Goal: Task Accomplishment & Management: Use online tool/utility

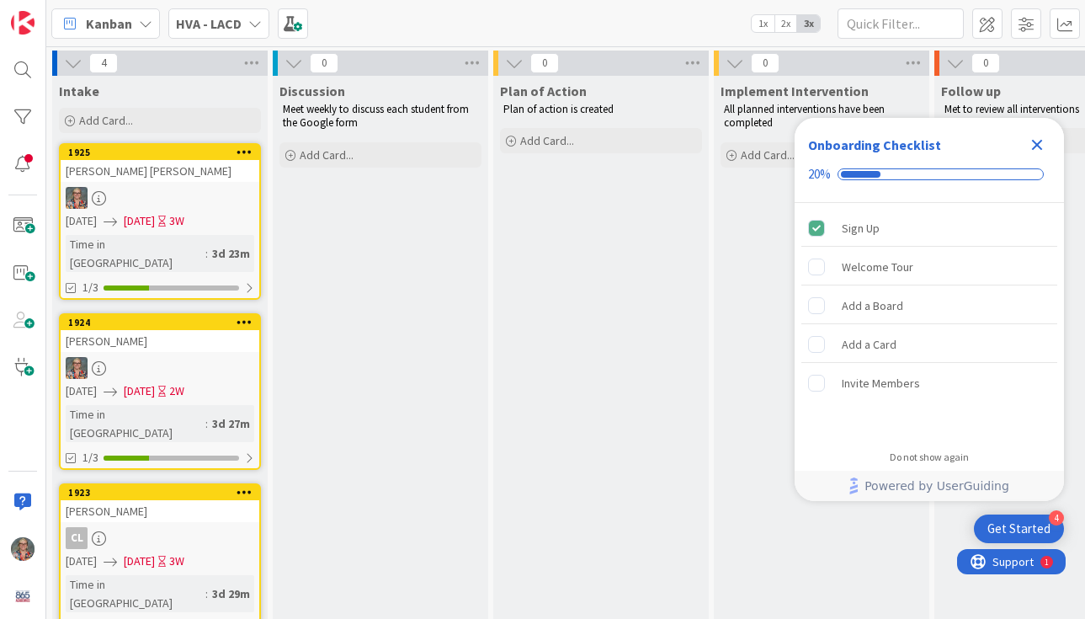
click at [1036, 135] on icon "Close Checklist" at bounding box center [1037, 145] width 20 height 20
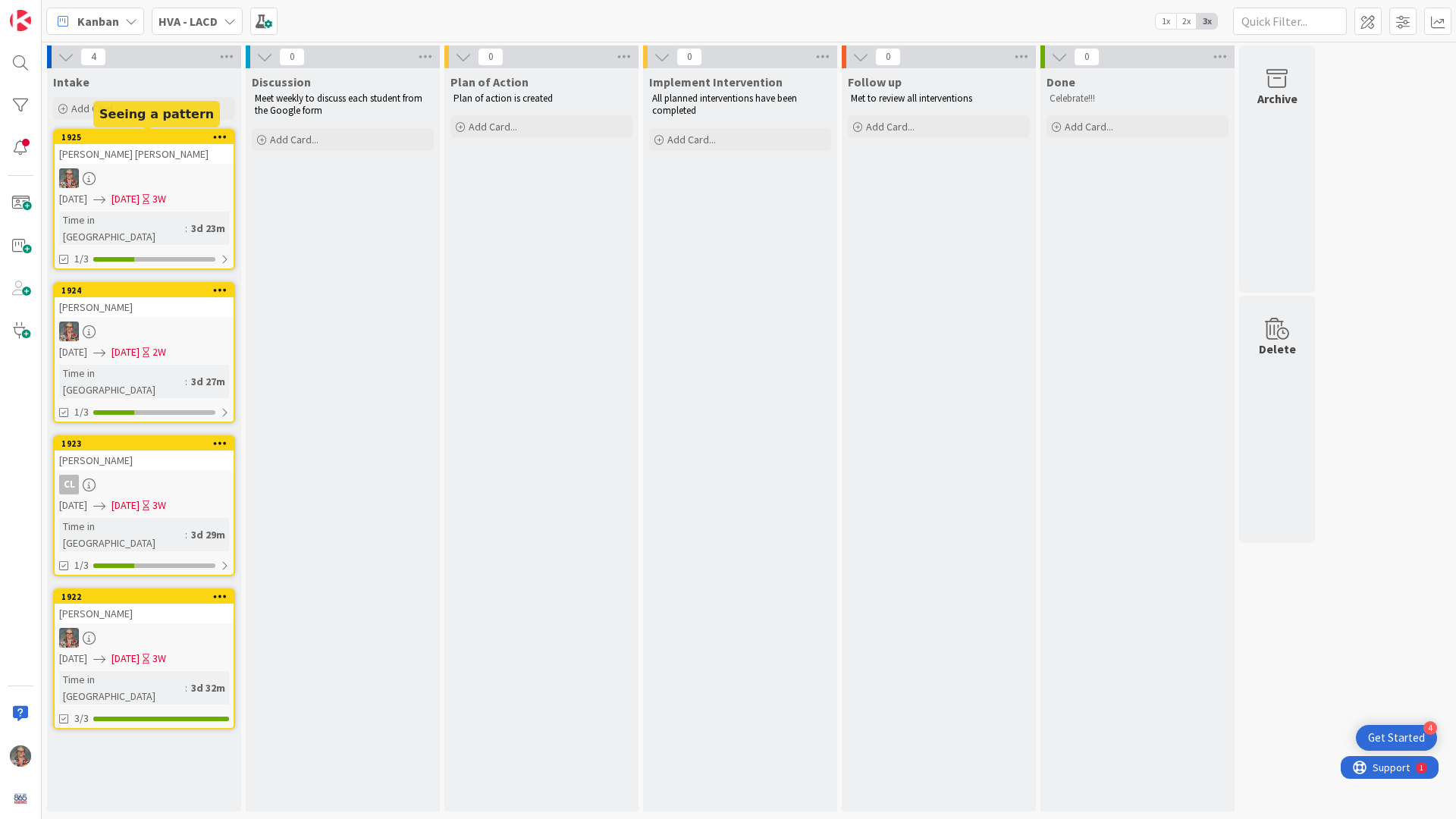
click at [137, 139] on div "1925" at bounding box center [147, 137] width 172 height 11
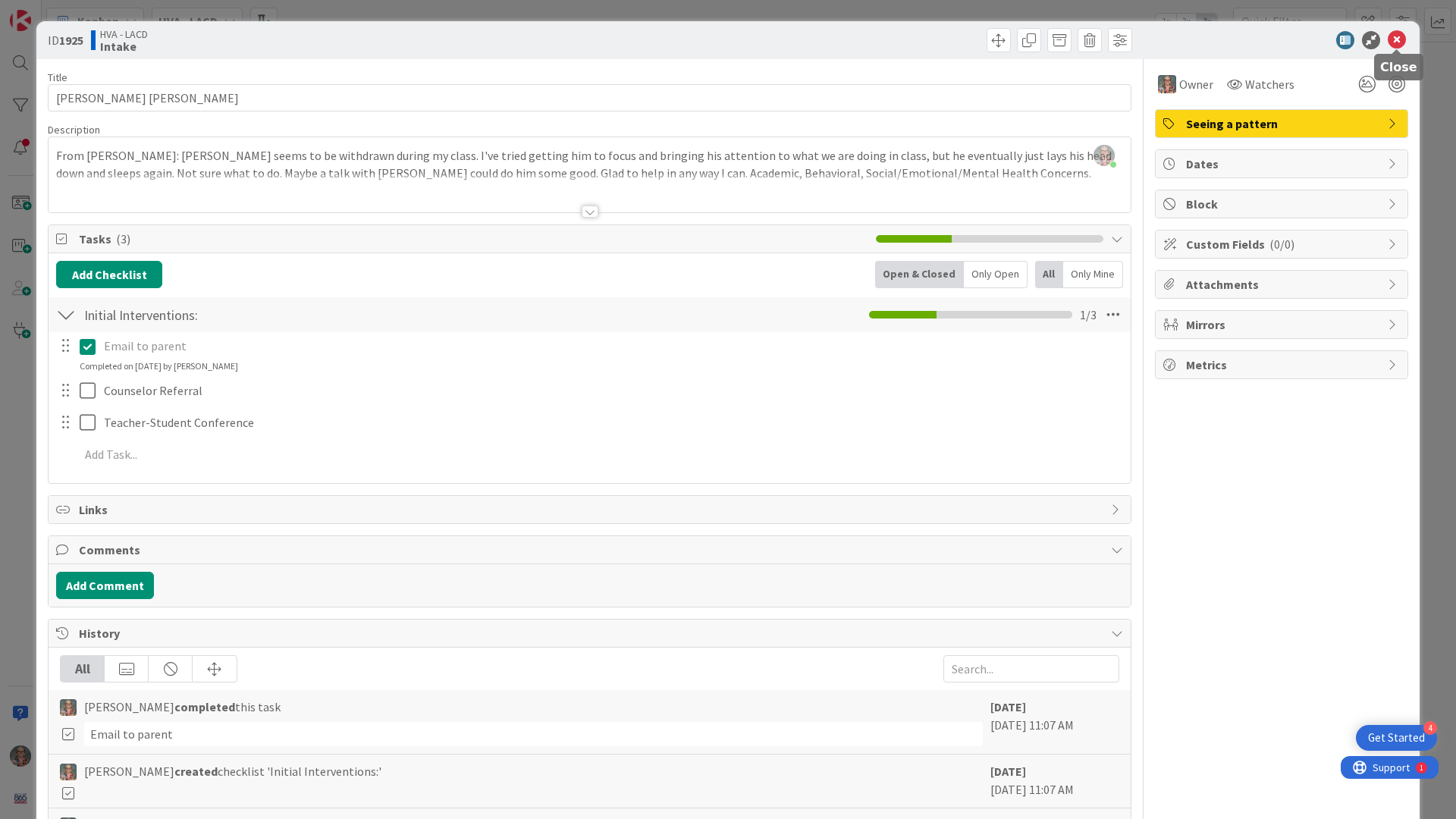
click at [977, 41] on icon at bounding box center [1397, 41] width 18 height 18
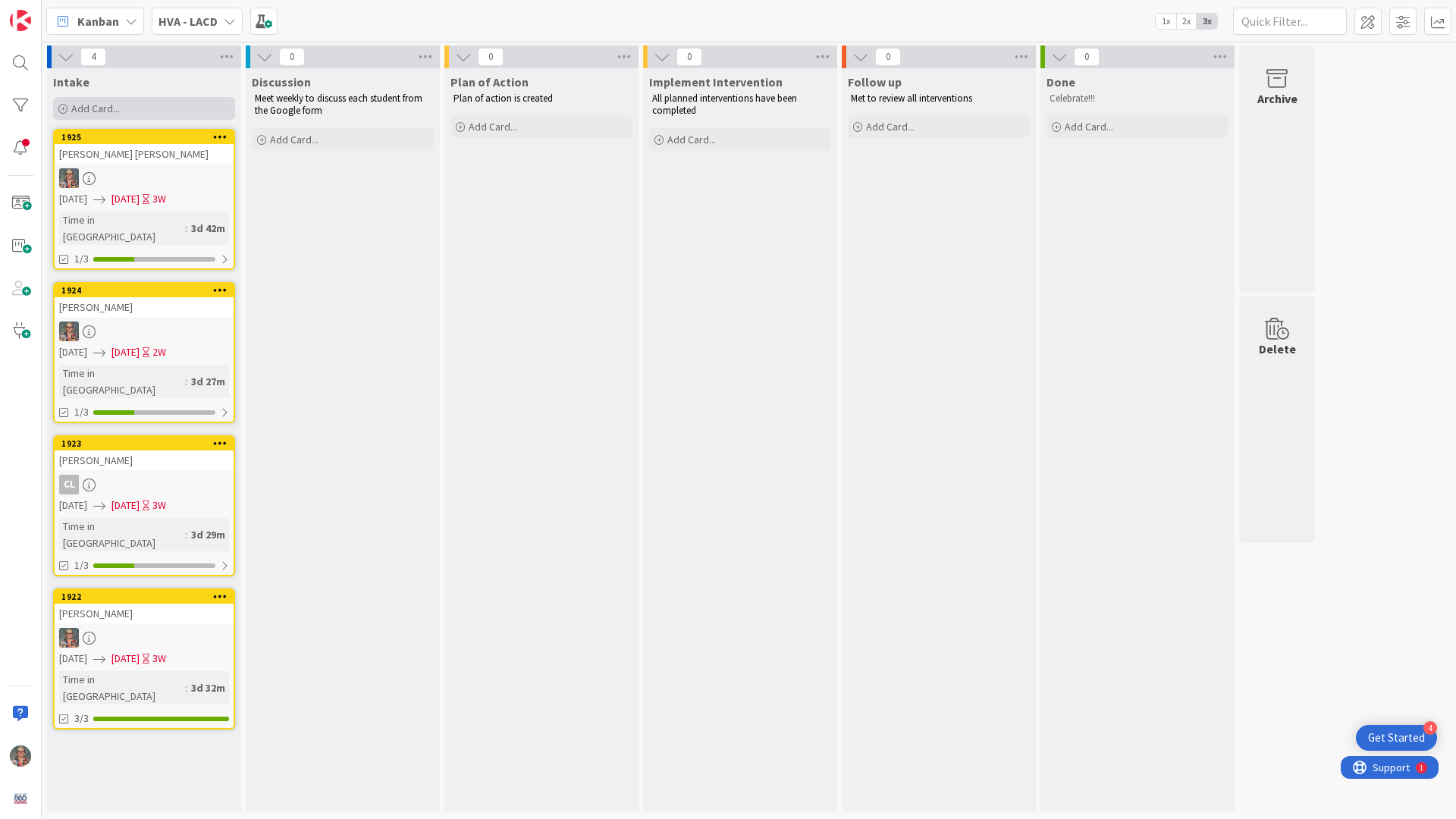
click at [105, 104] on span "Add Card..." at bounding box center [96, 108] width 49 height 14
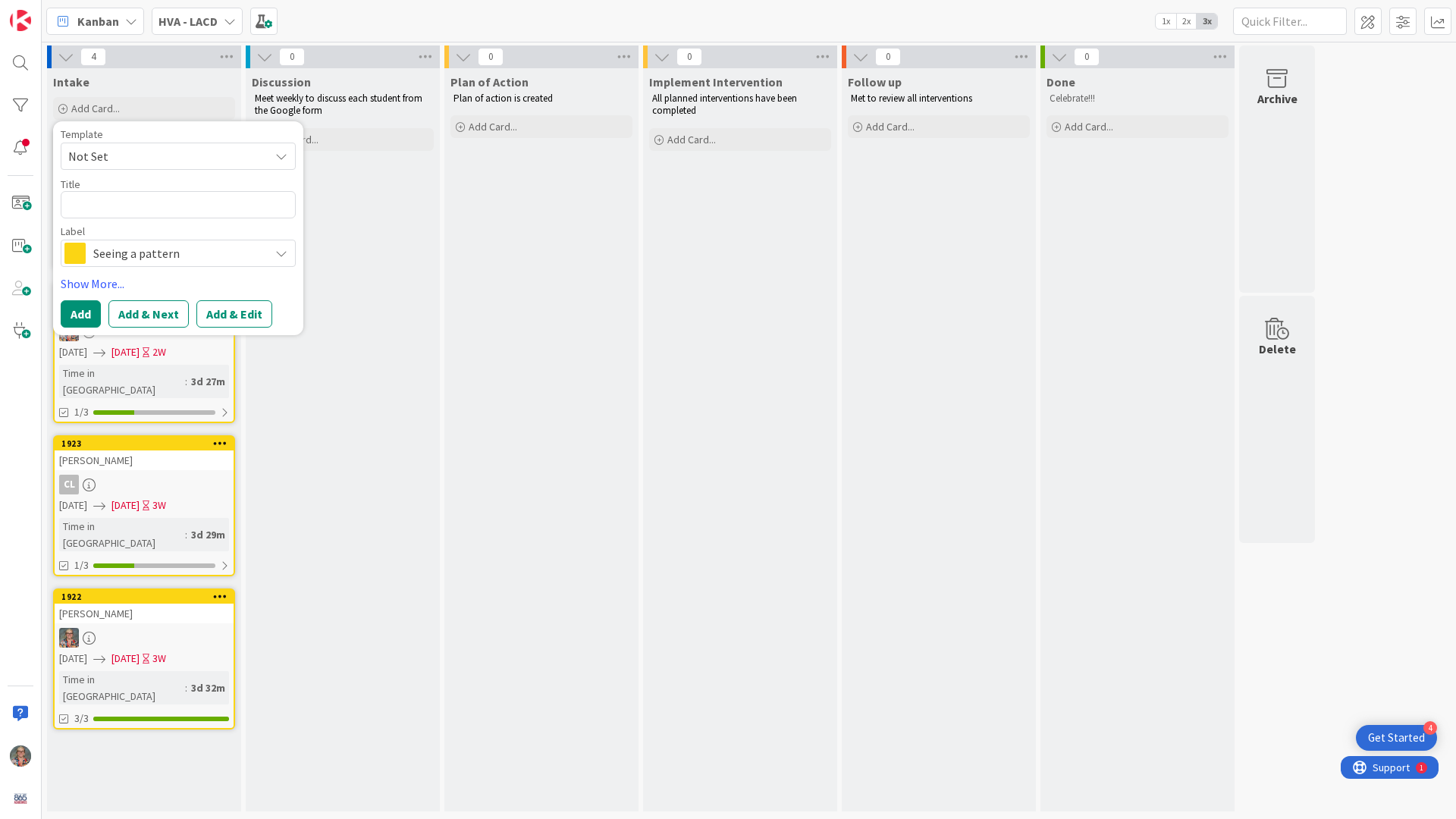
click at [286, 249] on icon at bounding box center [281, 252] width 12 height 12
click at [368, 335] on div "Discussion Meet weekly to discuss each student from the Google form Add Card..." at bounding box center [343, 440] width 195 height 743
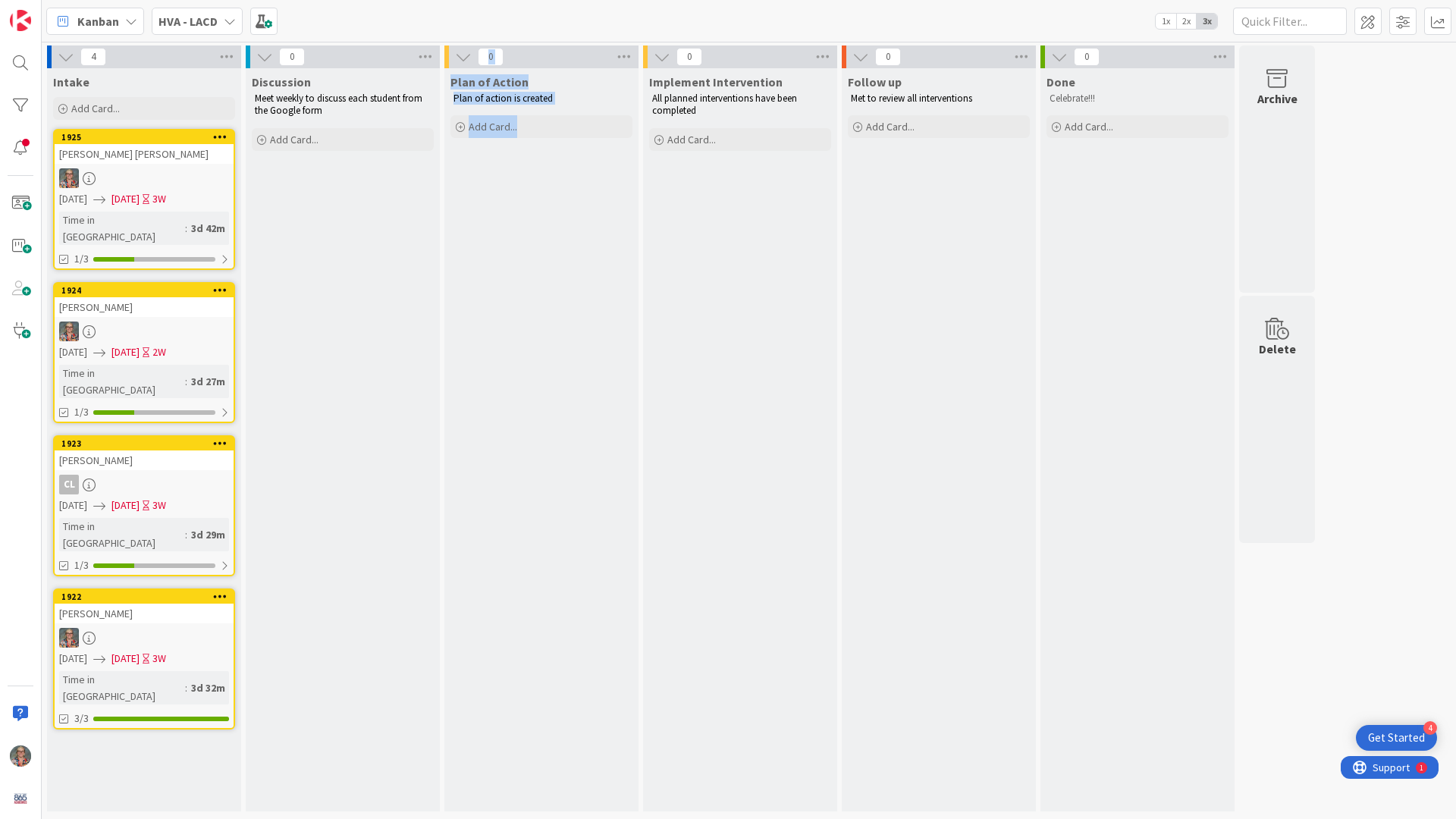
drag, startPoint x: 379, startPoint y: 235, endPoint x: 541, endPoint y: 350, distance: 198.7
click at [541, 350] on div "4 Intake Add Card... Template Not Set Title 0 / 128 Label Seeing a pattern All …" at bounding box center [681, 432] width 1273 height 774
click at [173, 141] on div "1925" at bounding box center [147, 137] width 172 height 11
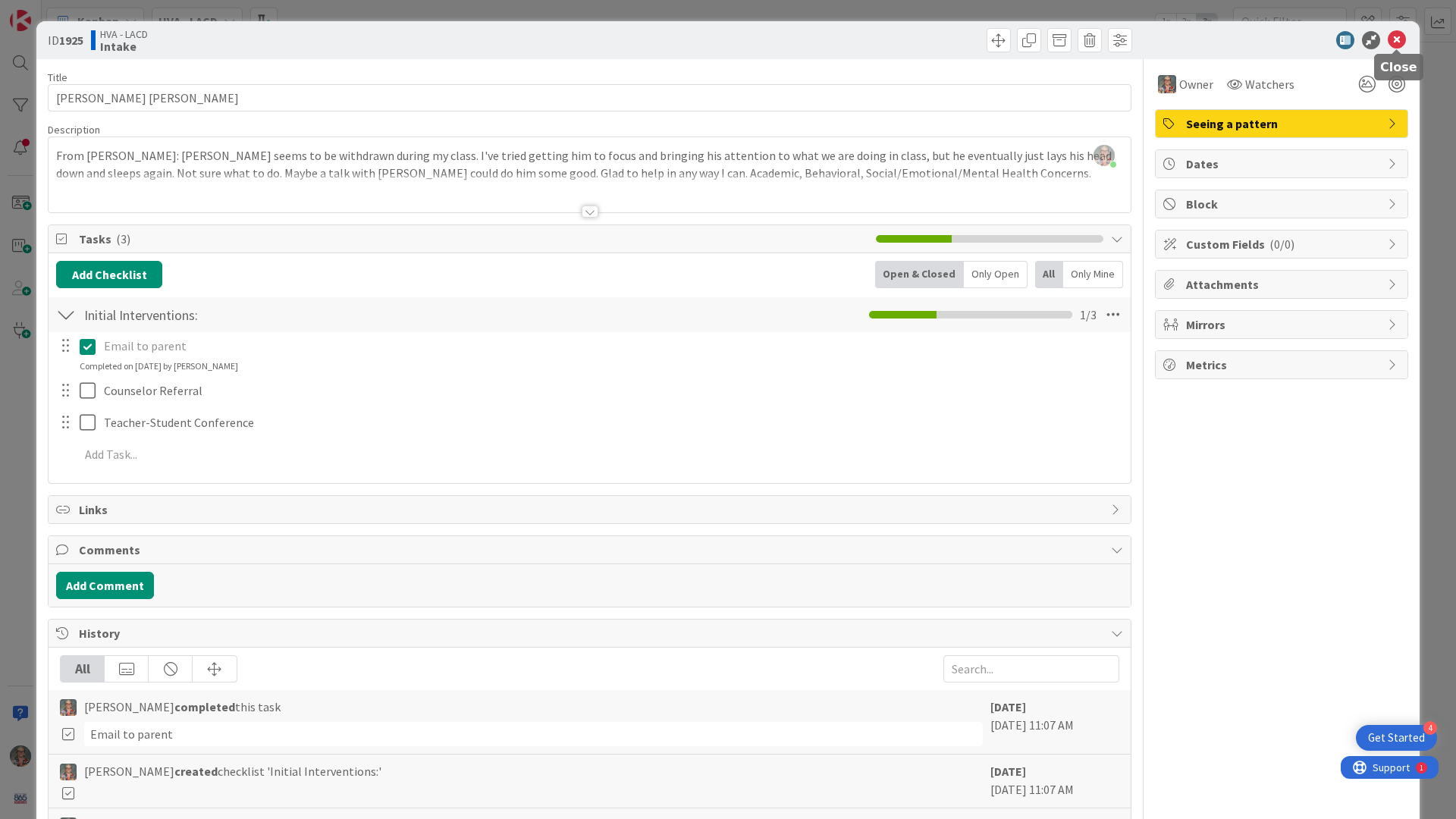
click at [977, 41] on icon at bounding box center [1397, 41] width 18 height 18
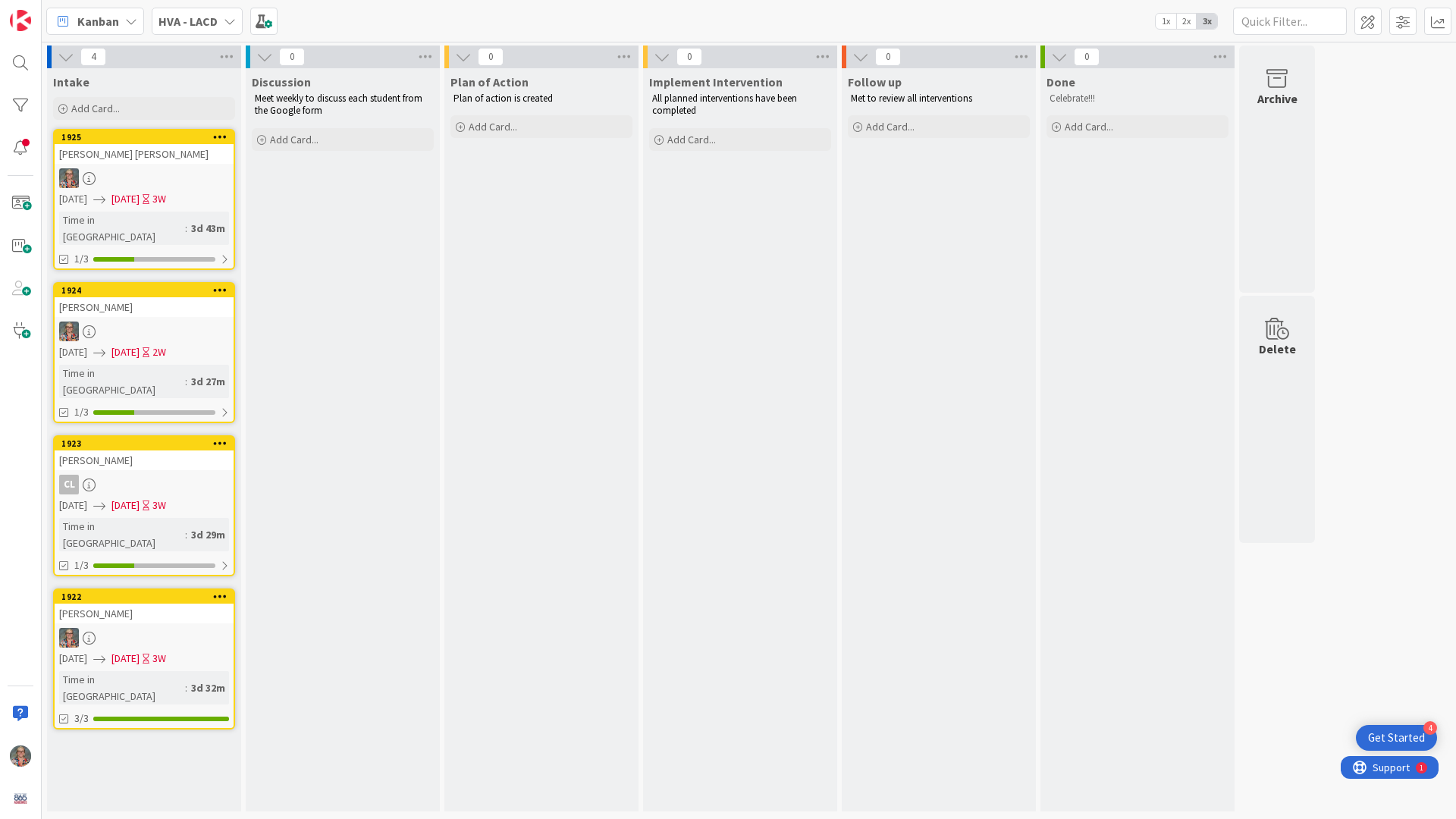
click at [144, 557] on div at bounding box center [144, 638] width 179 height 20
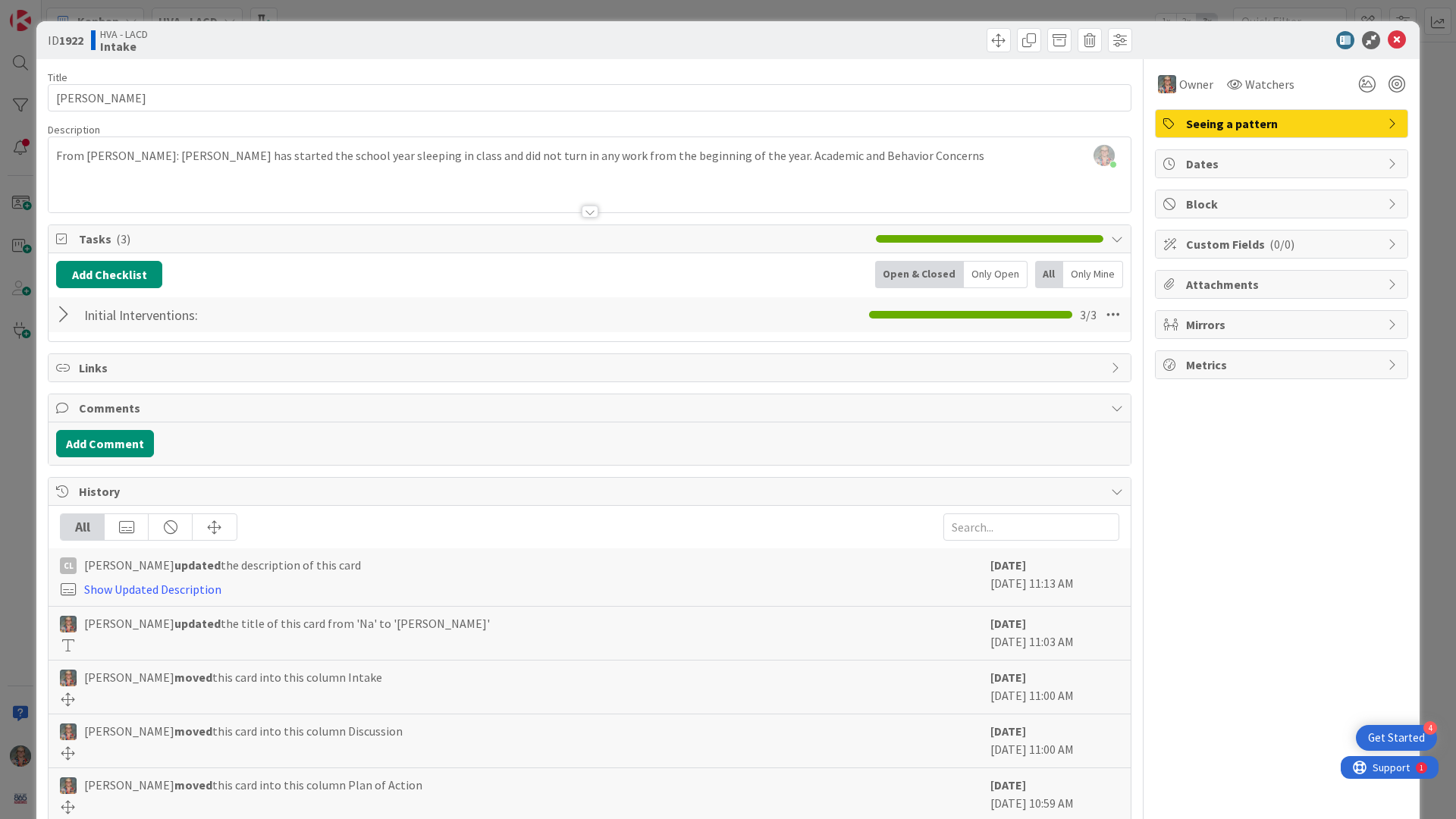
click at [68, 318] on div at bounding box center [66, 314] width 20 height 27
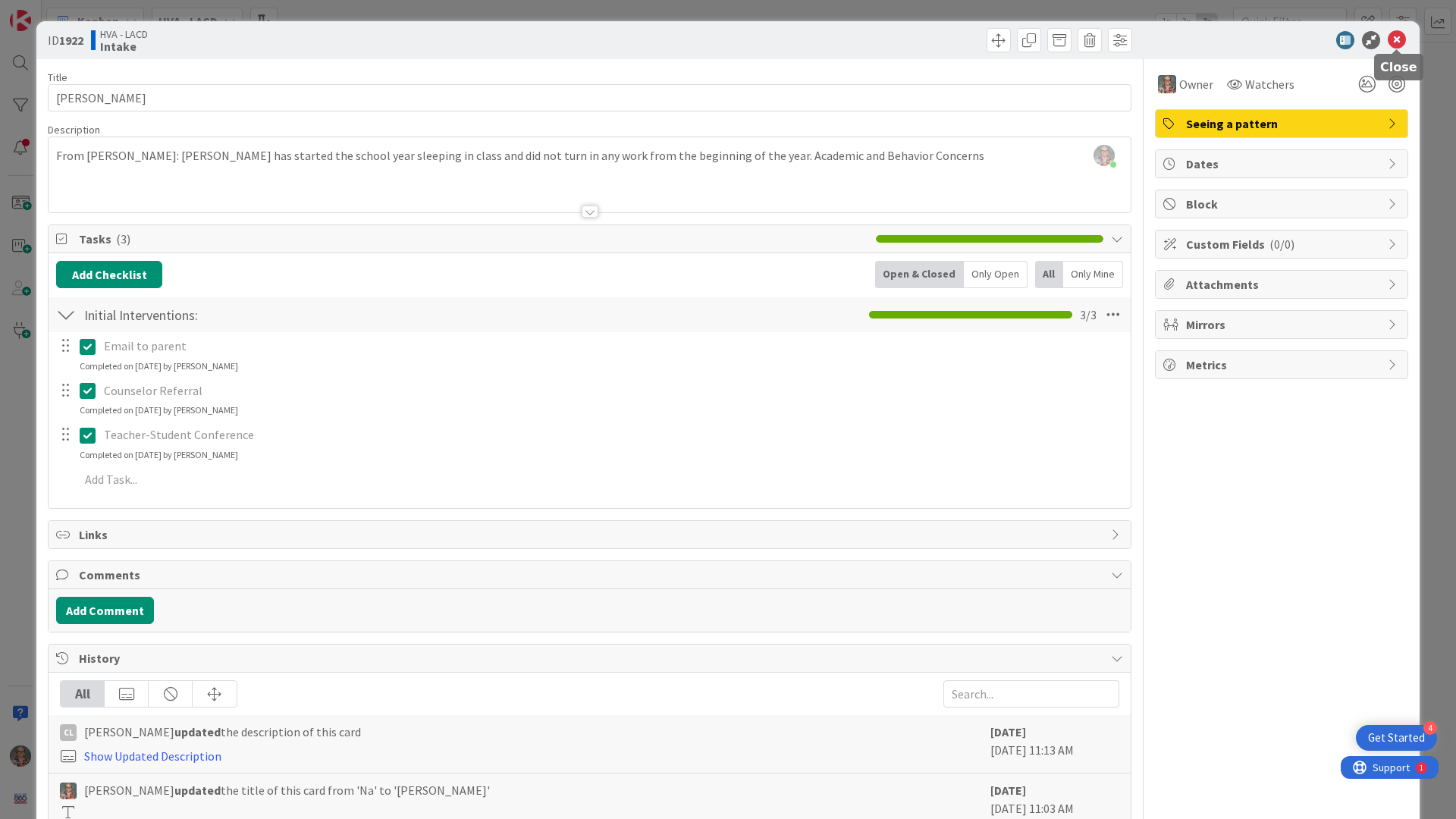
click at [977, 36] on icon at bounding box center [1397, 41] width 18 height 18
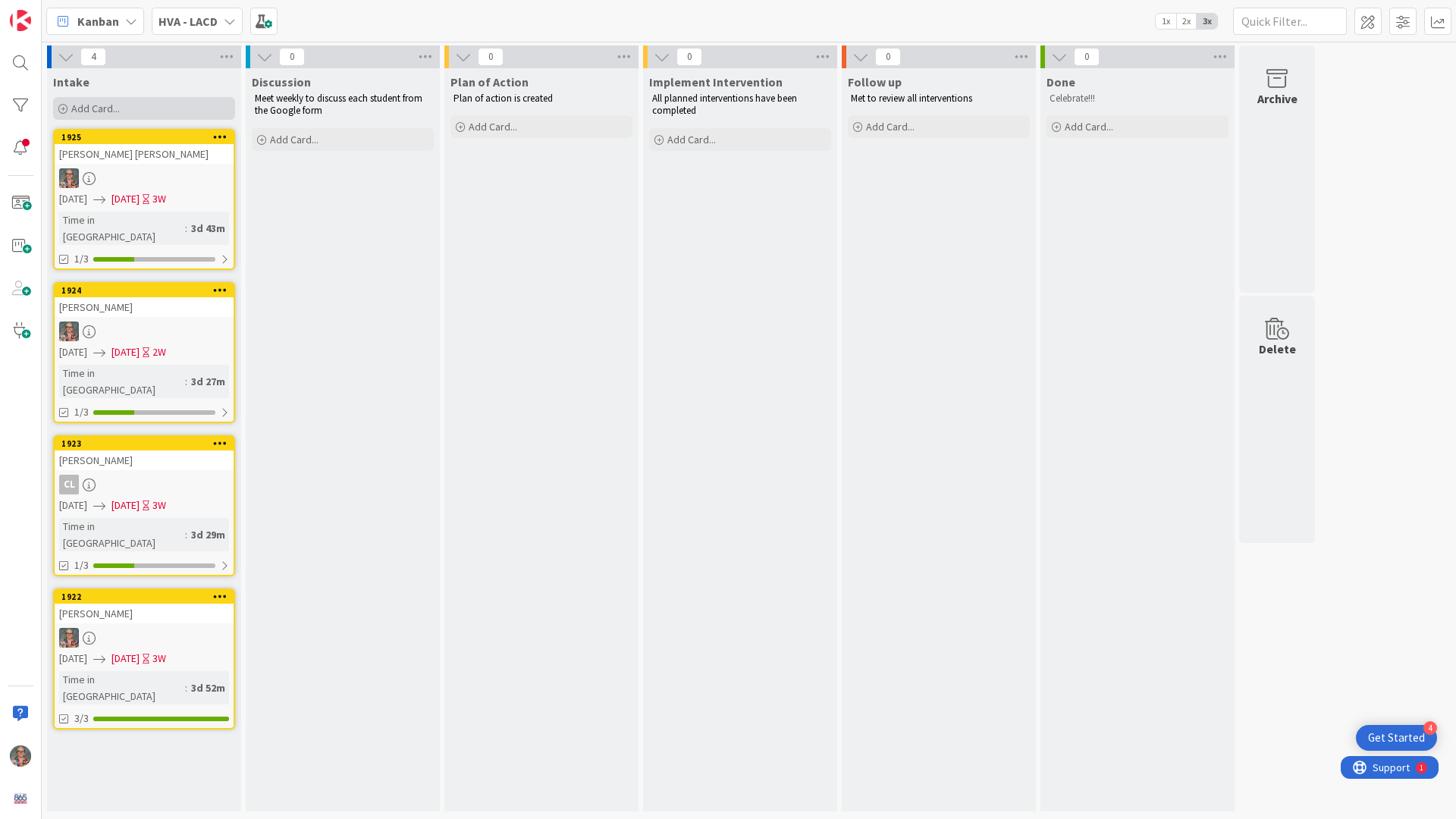
click at [92, 107] on span "Add Card..." at bounding box center [96, 108] width 49 height 14
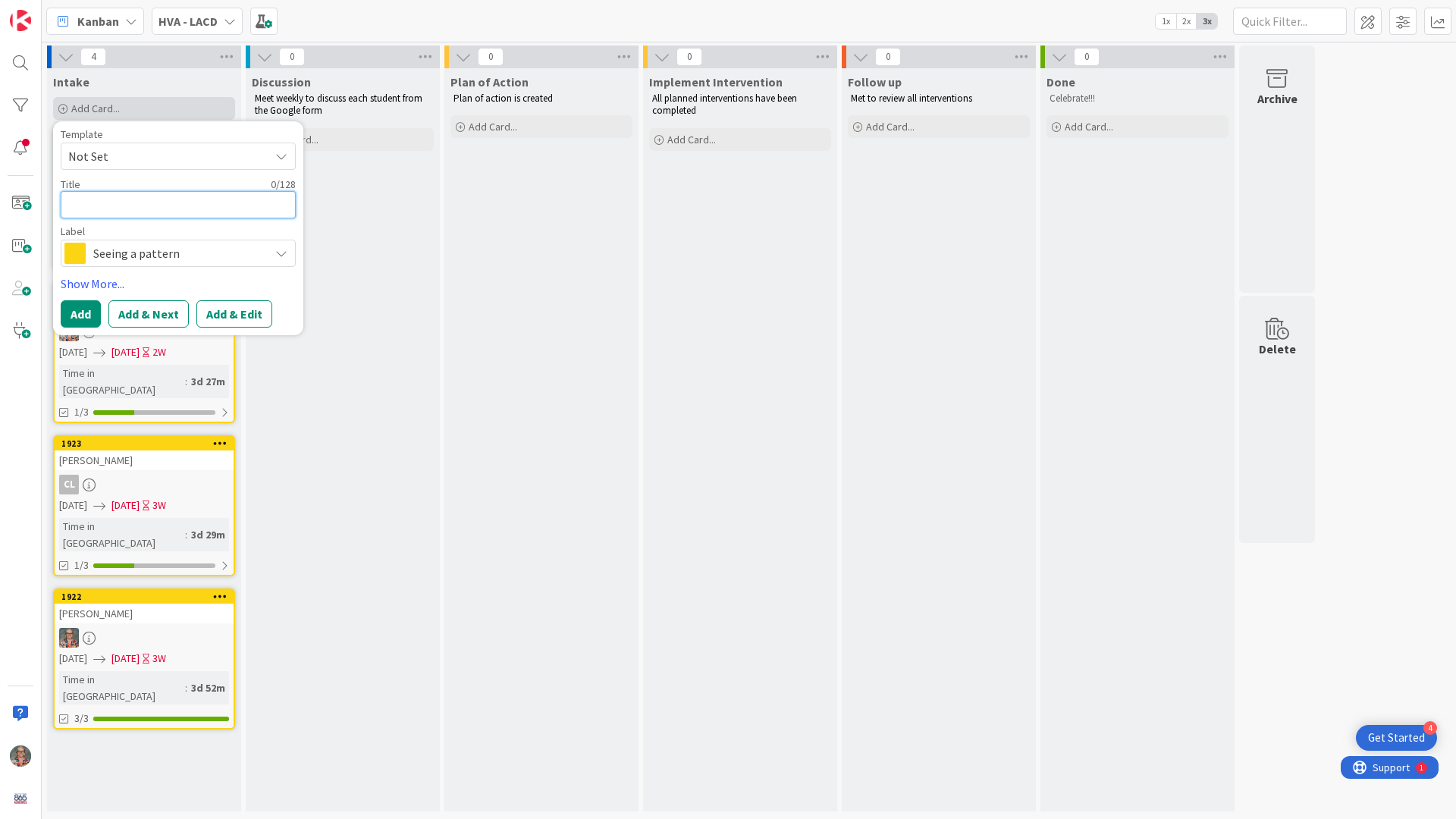
type textarea "x"
type textarea "A"
type textarea "x"
type textarea "A/"
type textarea "x"
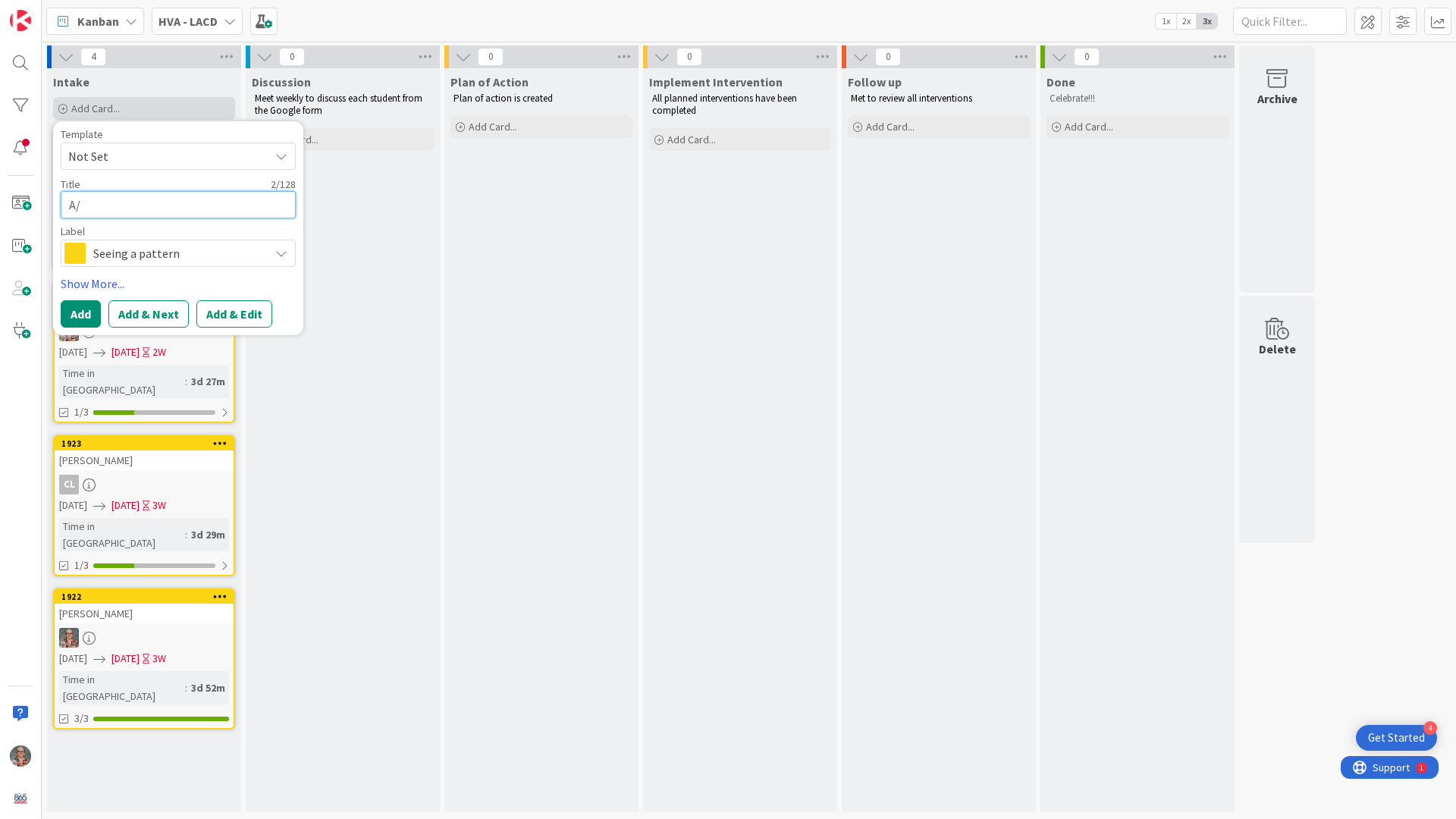
type textarea "A/"
type textarea "x"
type textarea "A/ B"
type textarea "x"
type textarea "A/"
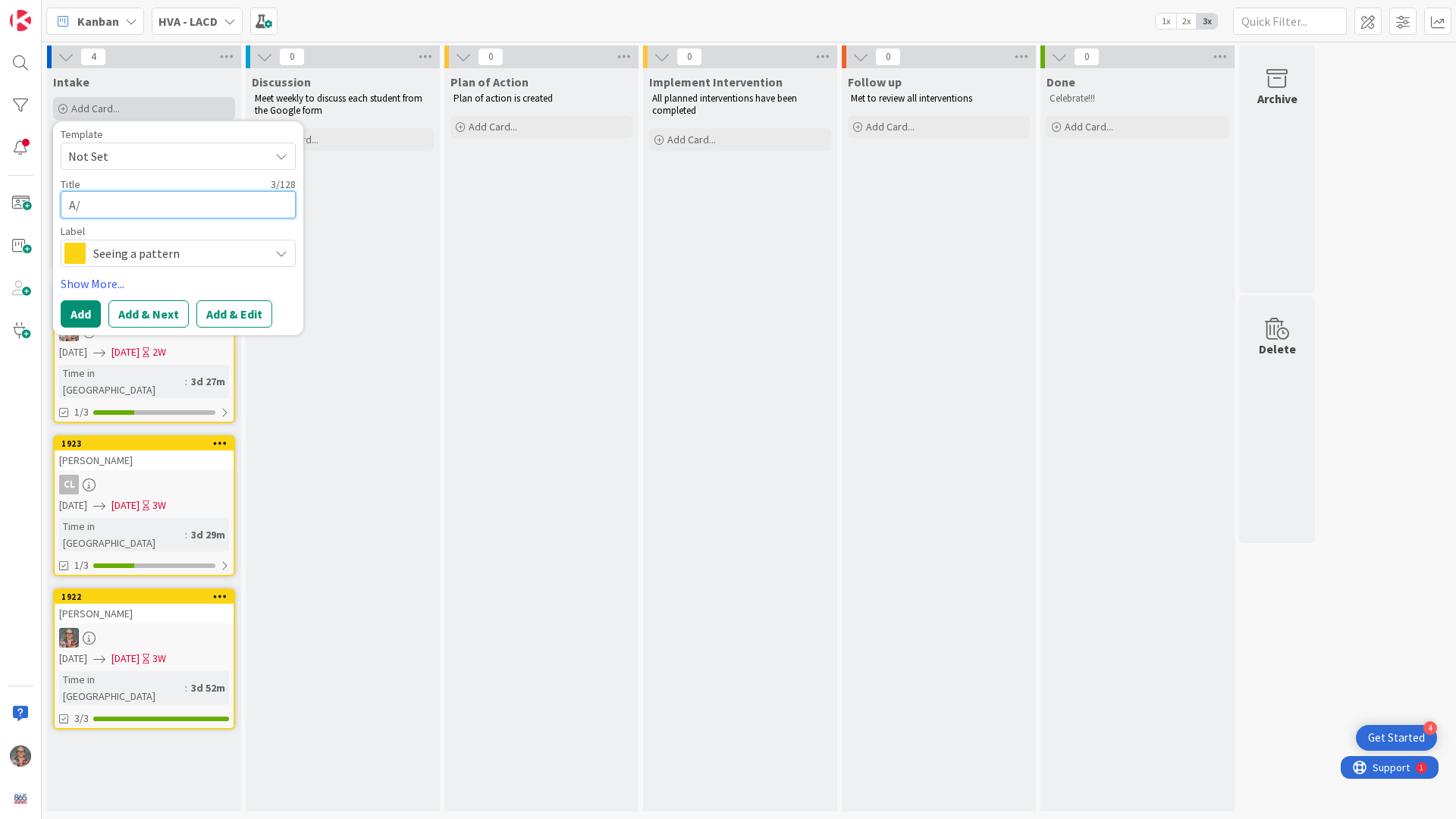
type textarea "x"
type textarea "A/"
type textarea "x"
type textarea "A"
type textarea "x"
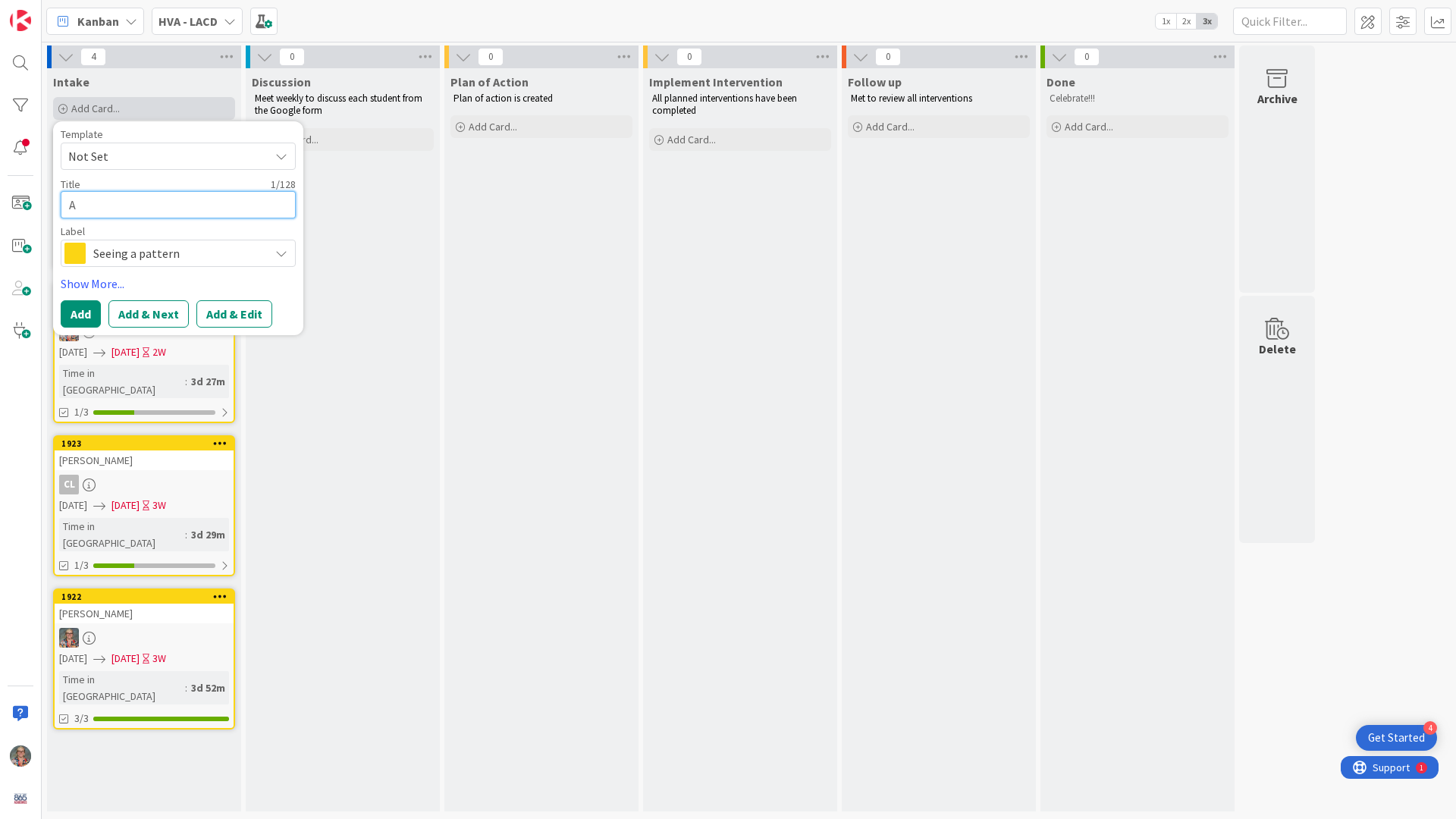
type textarea "A."
type textarea "x"
type textarea "A."
type textarea "x"
type textarea "A. B"
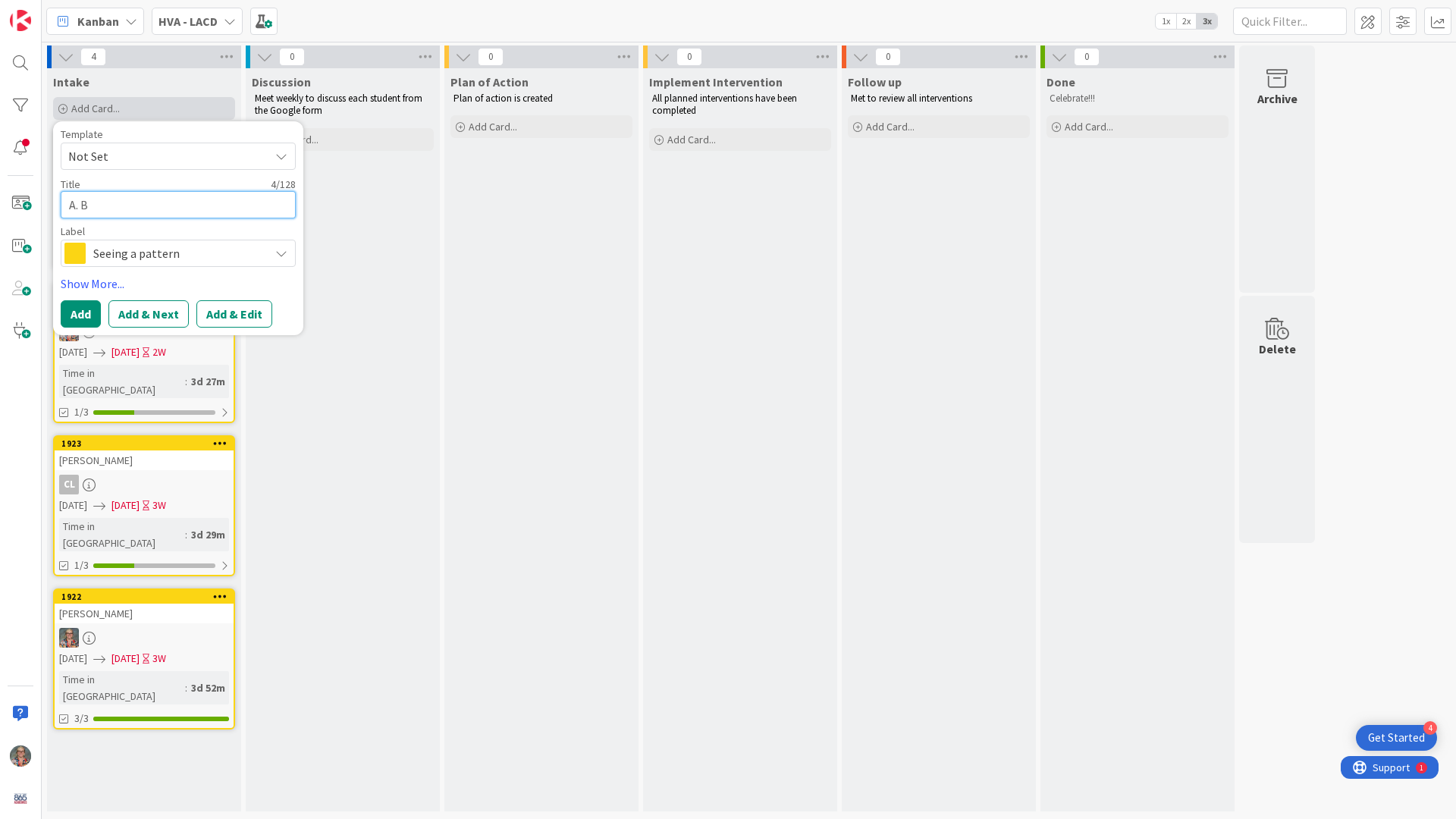
type textarea "x"
type textarea "A. Be"
type textarea "x"
type textarea "A. Bee"
type textarea "x"
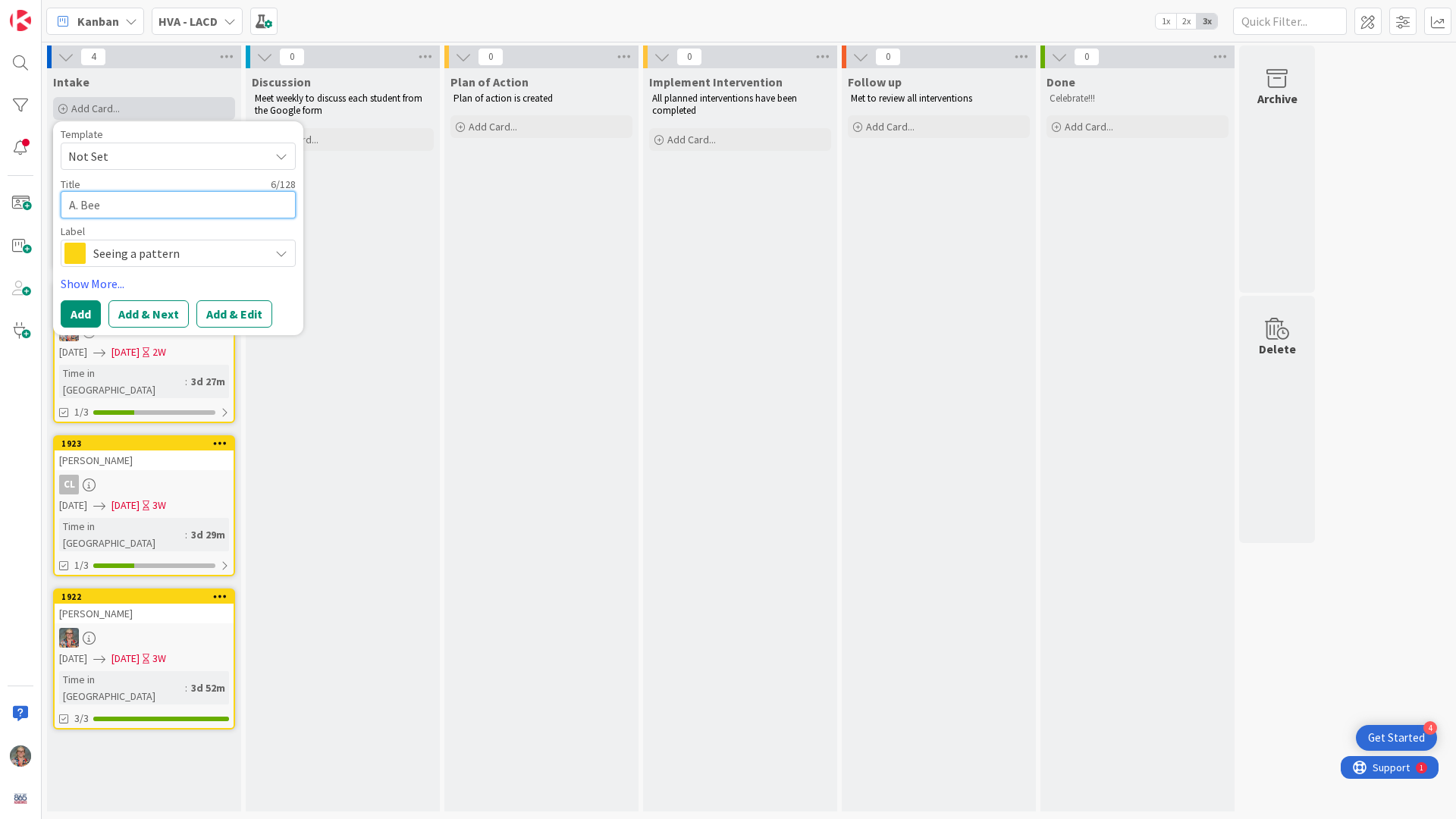
type textarea "A. Beel"
type textarea "x"
type textarea "A. Beele"
type textarea "x"
type textarea "A. Beeler"
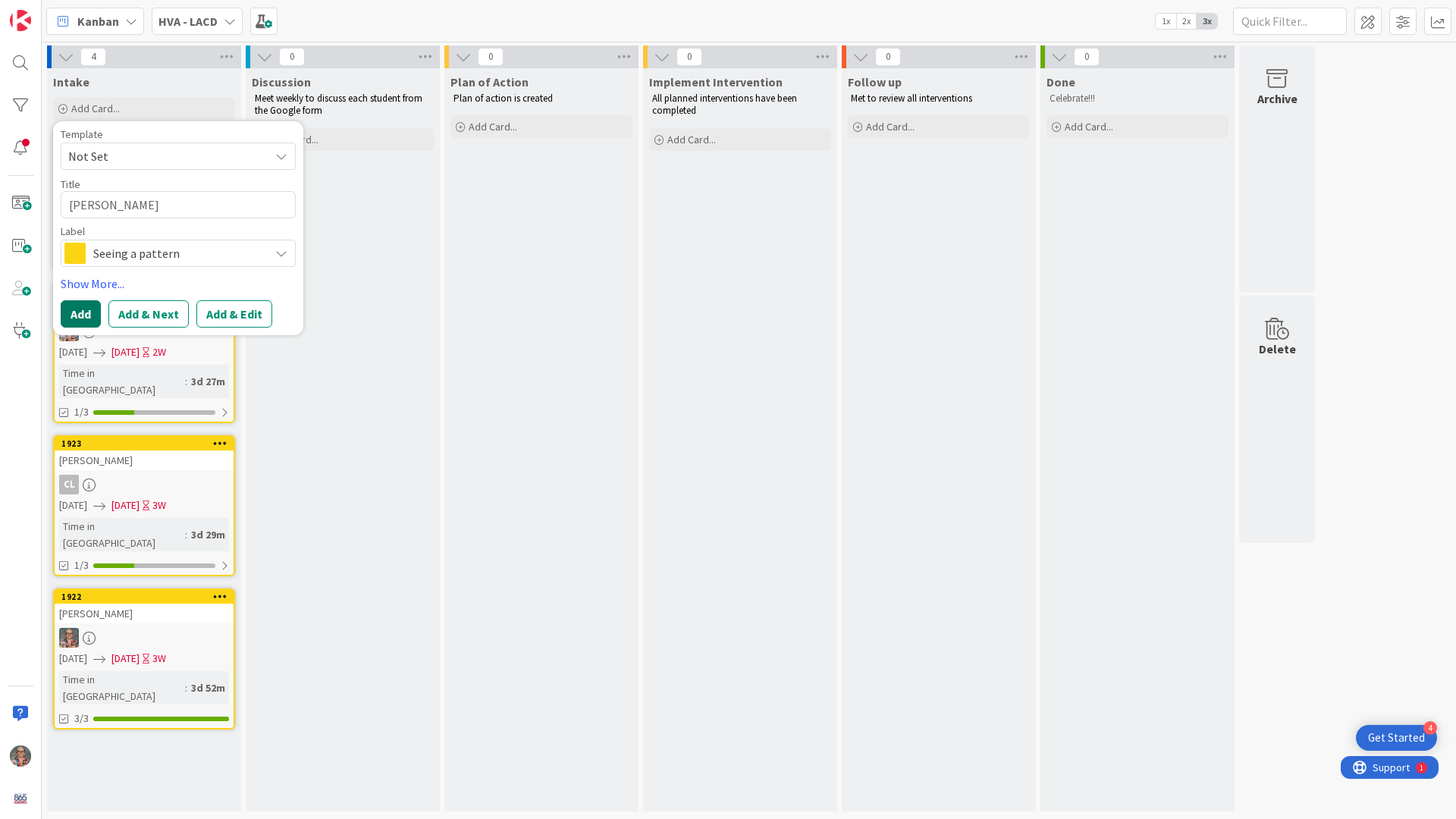
click at [85, 314] on button "Add" at bounding box center [80, 314] width 41 height 27
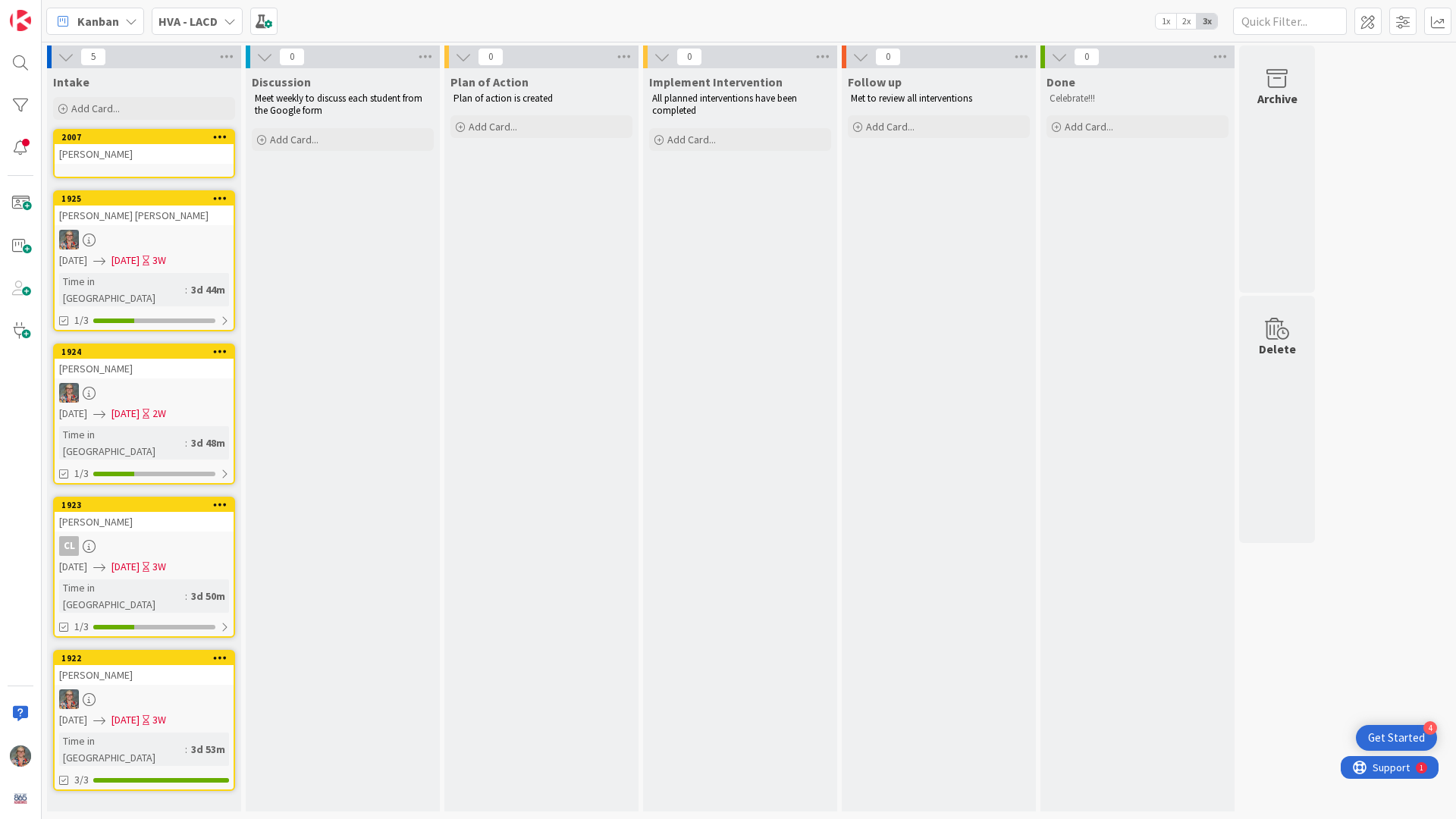
click at [145, 146] on div "A. Beeler" at bounding box center [144, 154] width 179 height 20
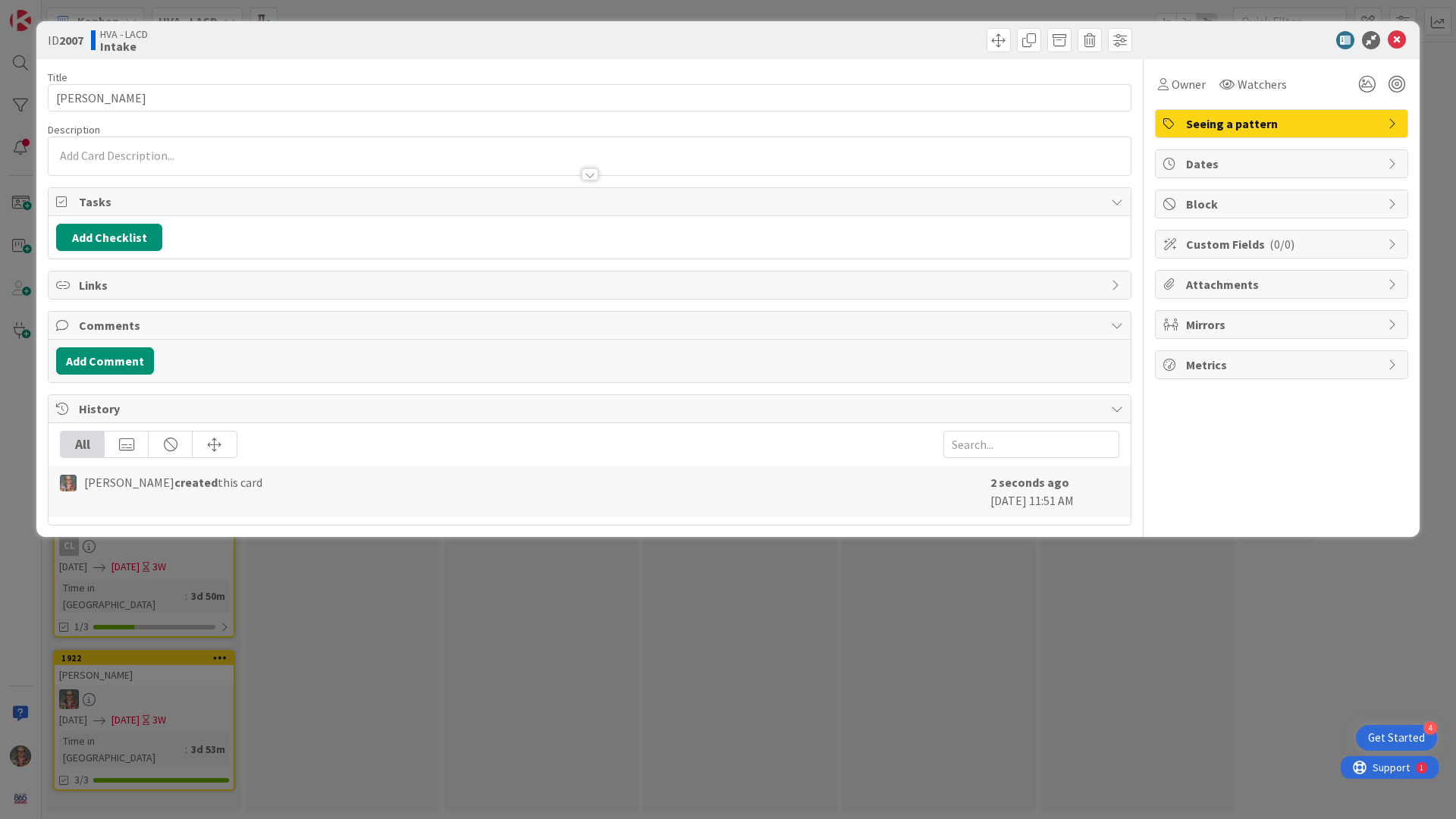
click at [151, 157] on div at bounding box center [589, 156] width 1082 height 38
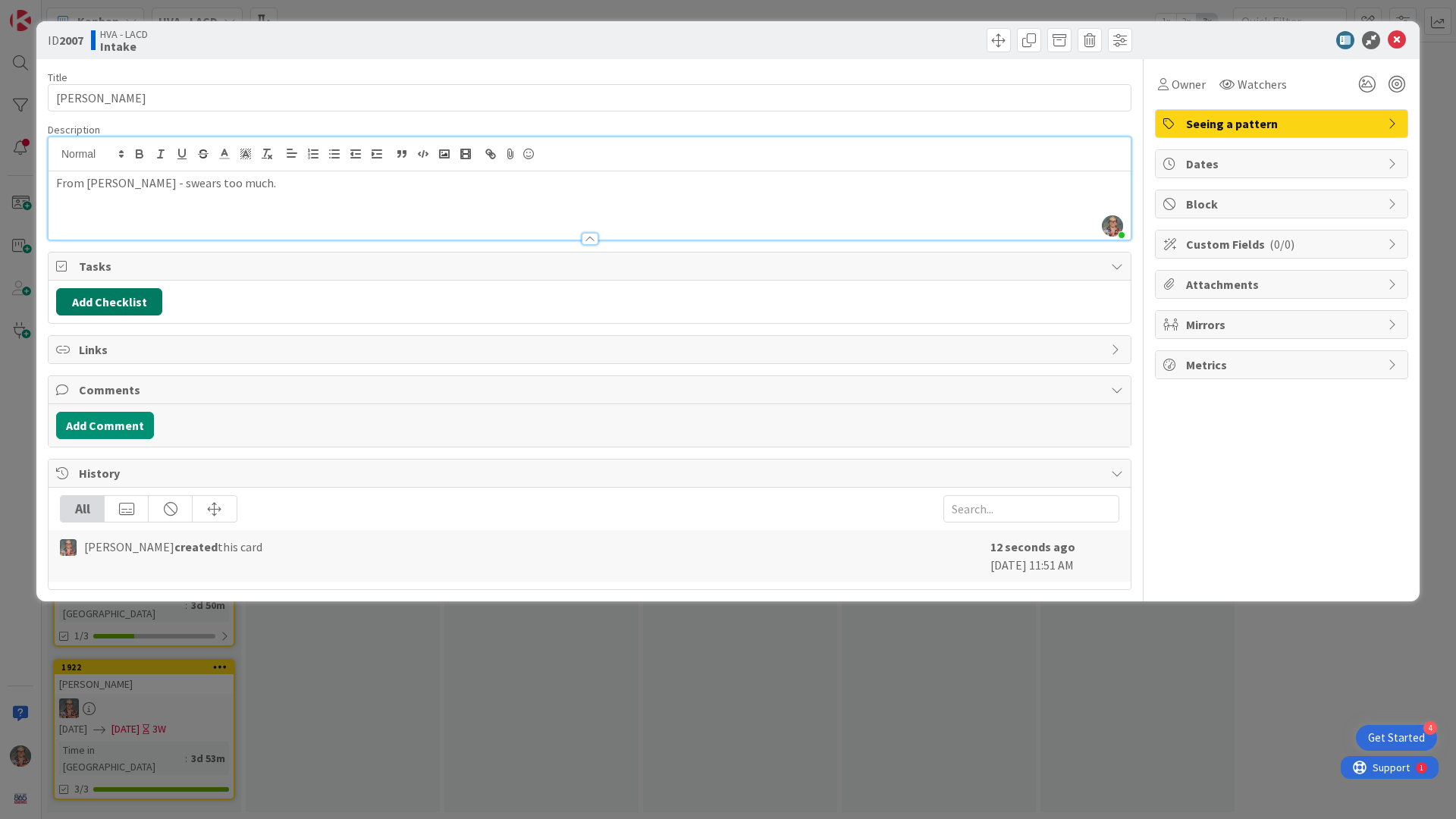
click at [132, 305] on button "Add Checklist" at bounding box center [109, 302] width 106 height 27
click at [190, 441] on link "Copy existing" at bounding box center [187, 438] width 69 height 15
click at [278, 330] on button "Back" at bounding box center [272, 332] width 37 height 17
click at [400, 334] on div "Title 9 / 128 A. Beeler Description ANGELA DICK just joined From Dr. Renegar - …" at bounding box center [589, 324] width 1084 height 531
click at [102, 291] on button "Add Checklist" at bounding box center [109, 302] width 106 height 27
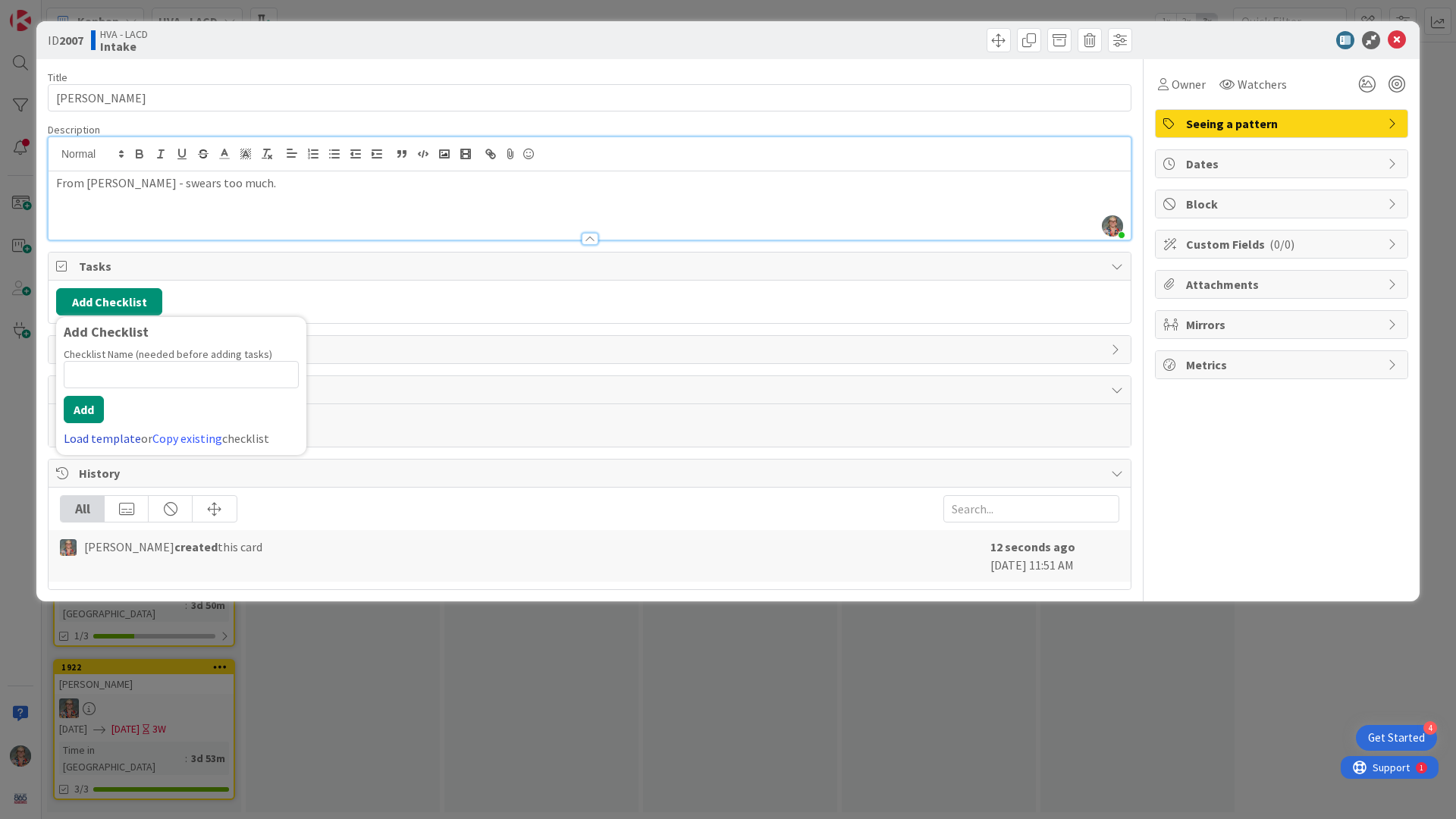
click at [121, 436] on link "Load template" at bounding box center [103, 438] width 77 height 15
click at [275, 326] on button "Back" at bounding box center [272, 332] width 37 height 17
click at [202, 433] on link "Copy existing" at bounding box center [187, 438] width 69 height 15
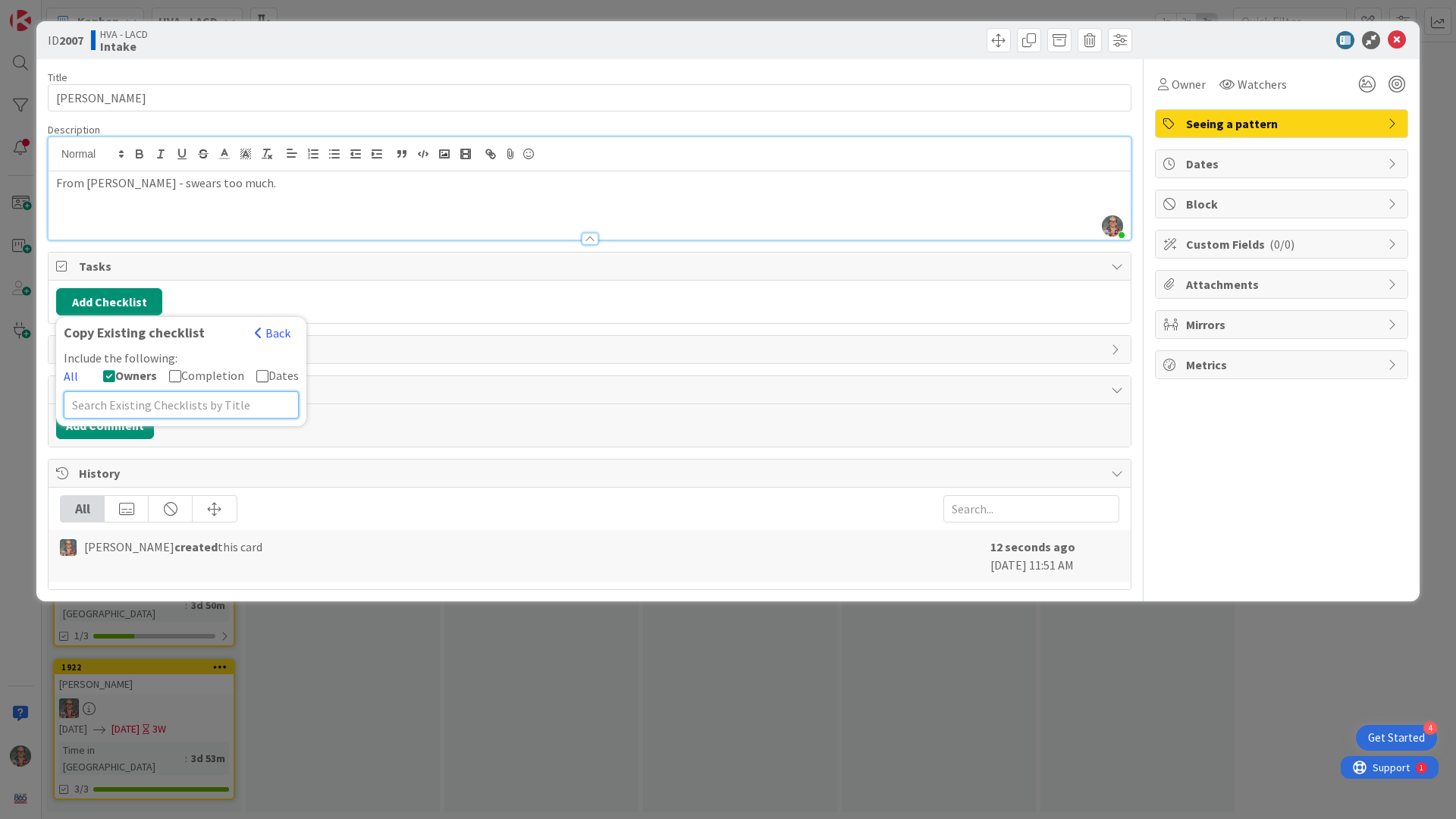
click at [152, 404] on input "text" at bounding box center [181, 405] width 235 height 27
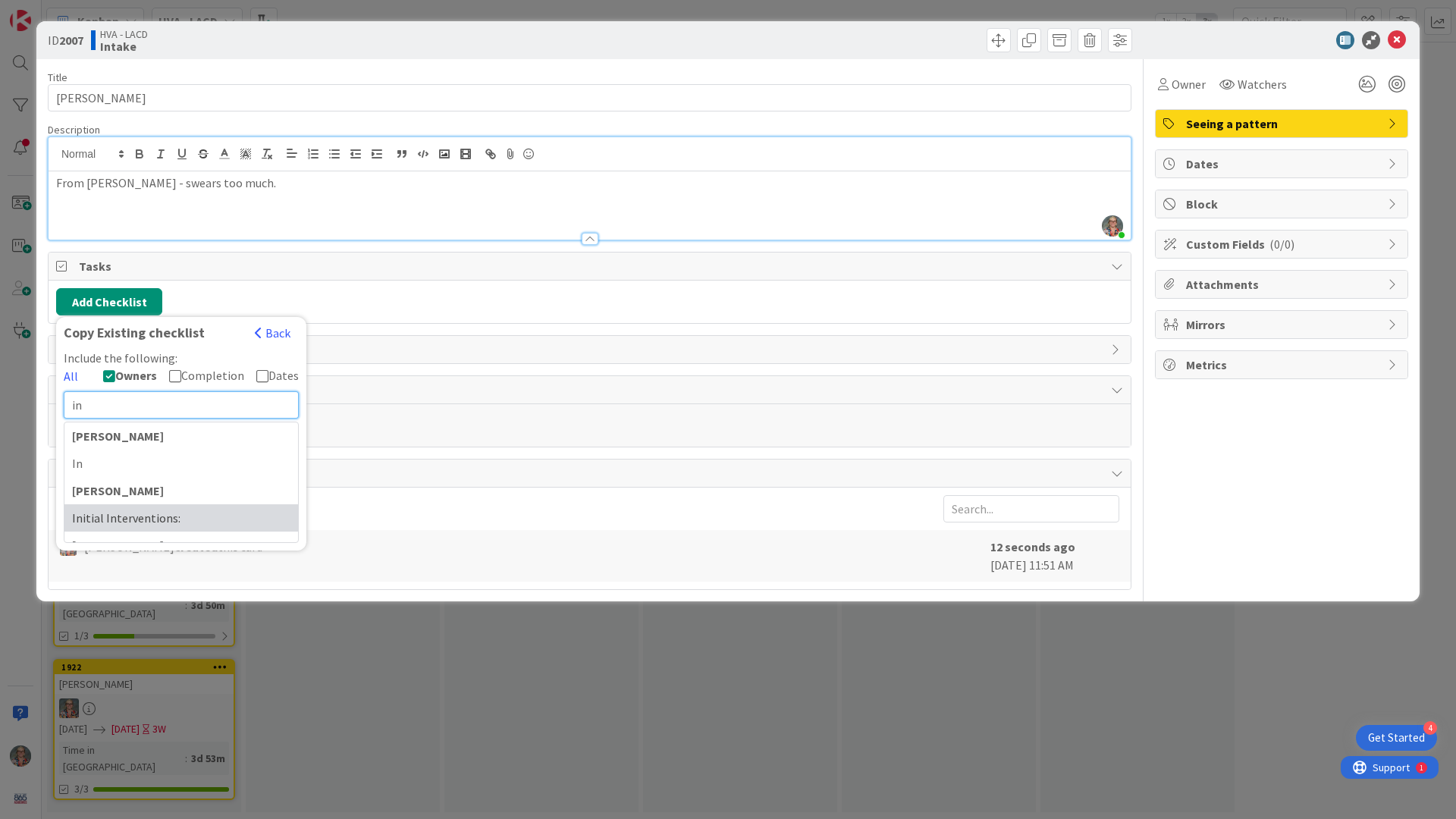
type input "in"
click at [143, 520] on div "Initial Interventions:" at bounding box center [181, 518] width 233 height 27
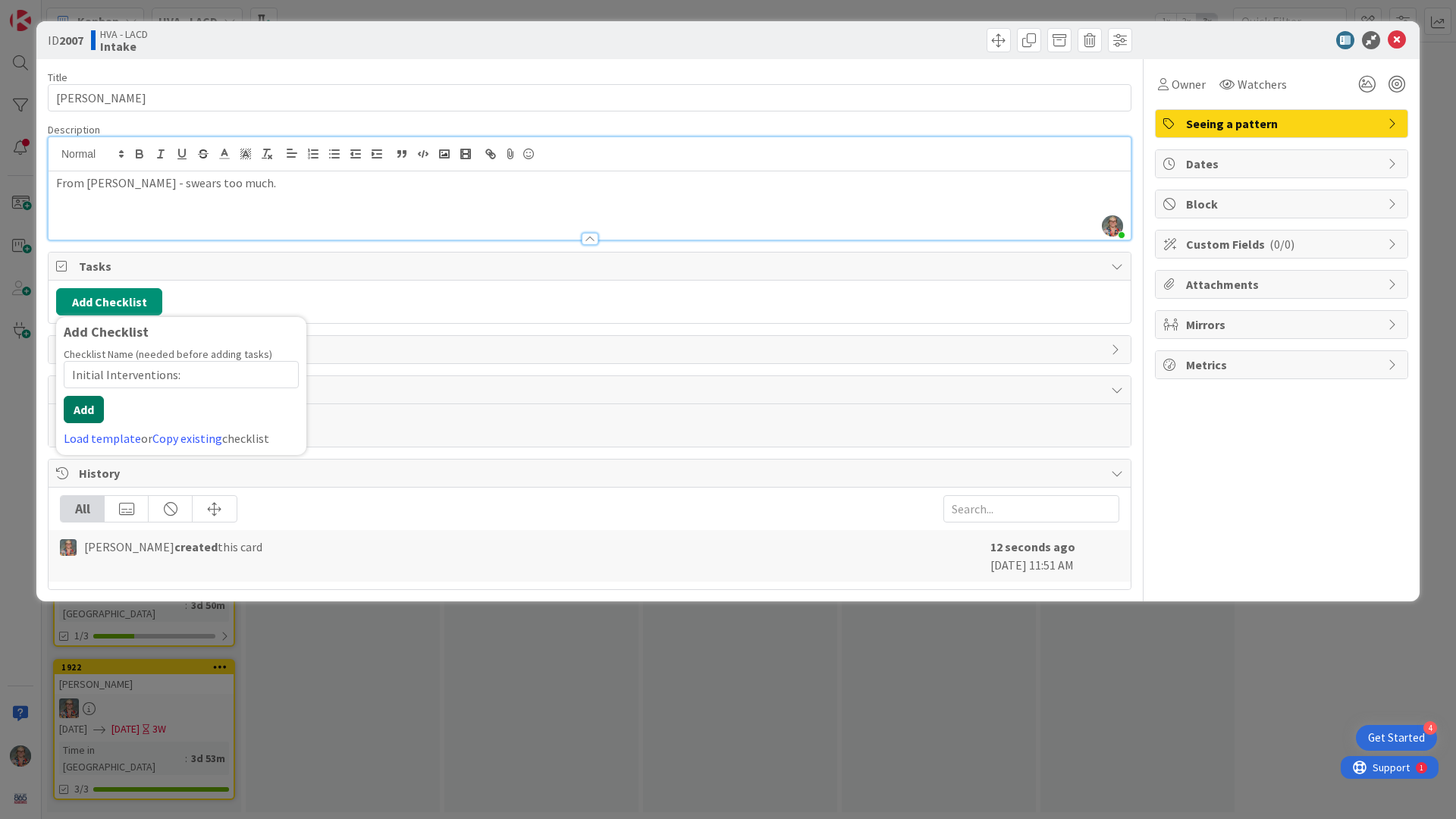
click at [84, 405] on button "Add" at bounding box center [84, 409] width 41 height 27
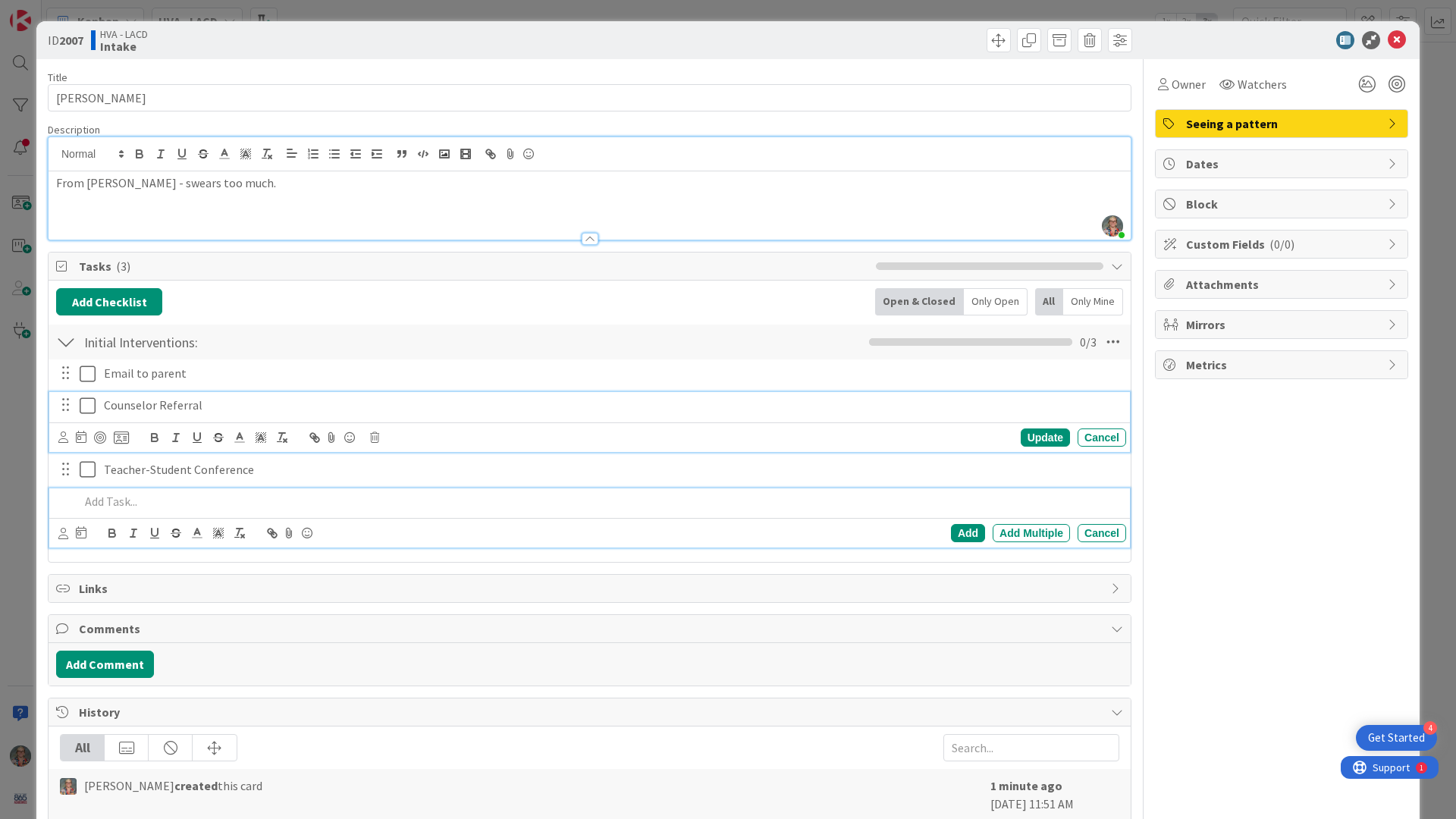
click at [88, 408] on icon at bounding box center [87, 405] width 16 height 18
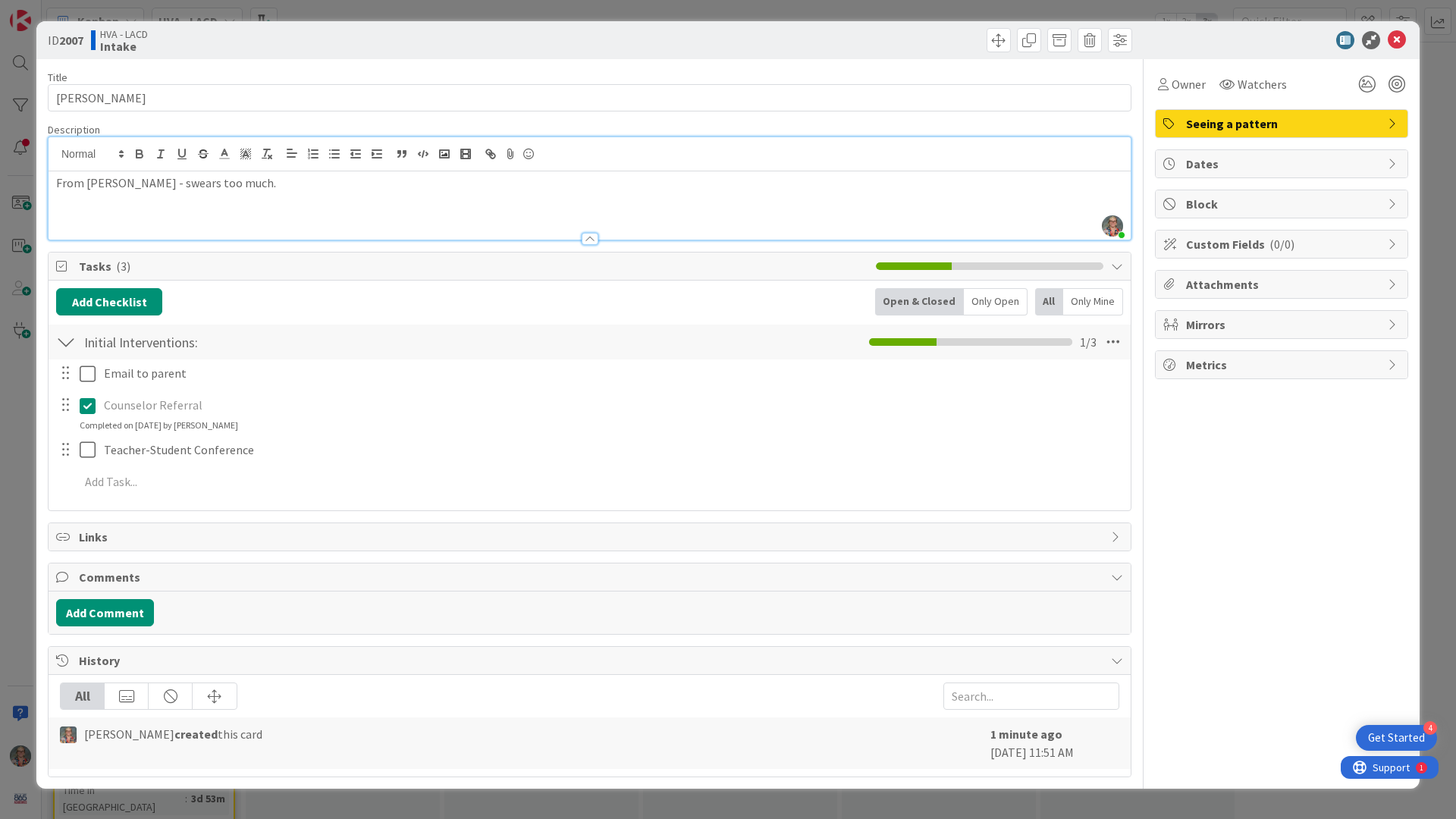
click at [977, 163] on span "Dates" at bounding box center [1284, 164] width 195 height 18
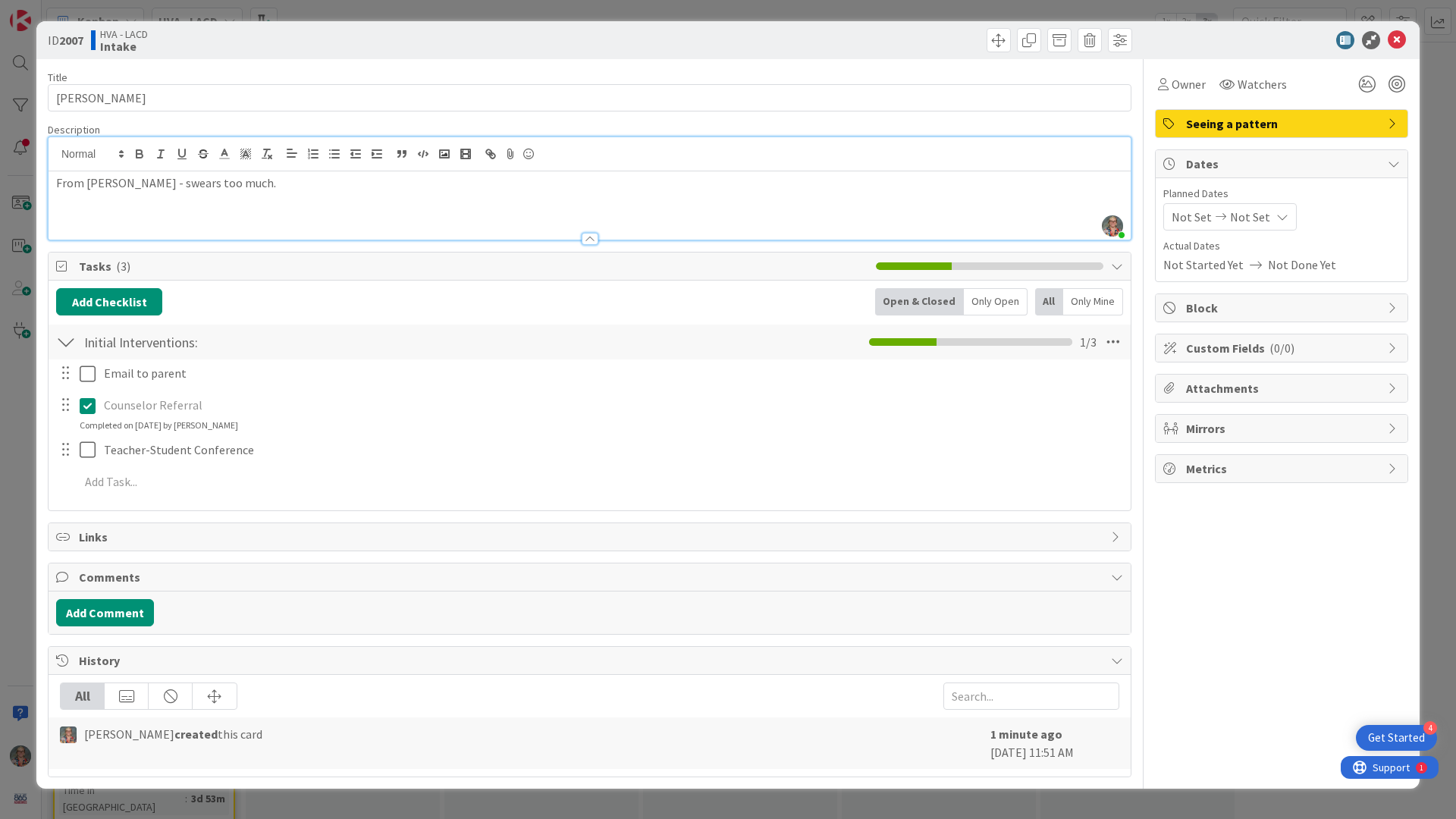
click at [977, 221] on icon at bounding box center [1282, 216] width 12 height 12
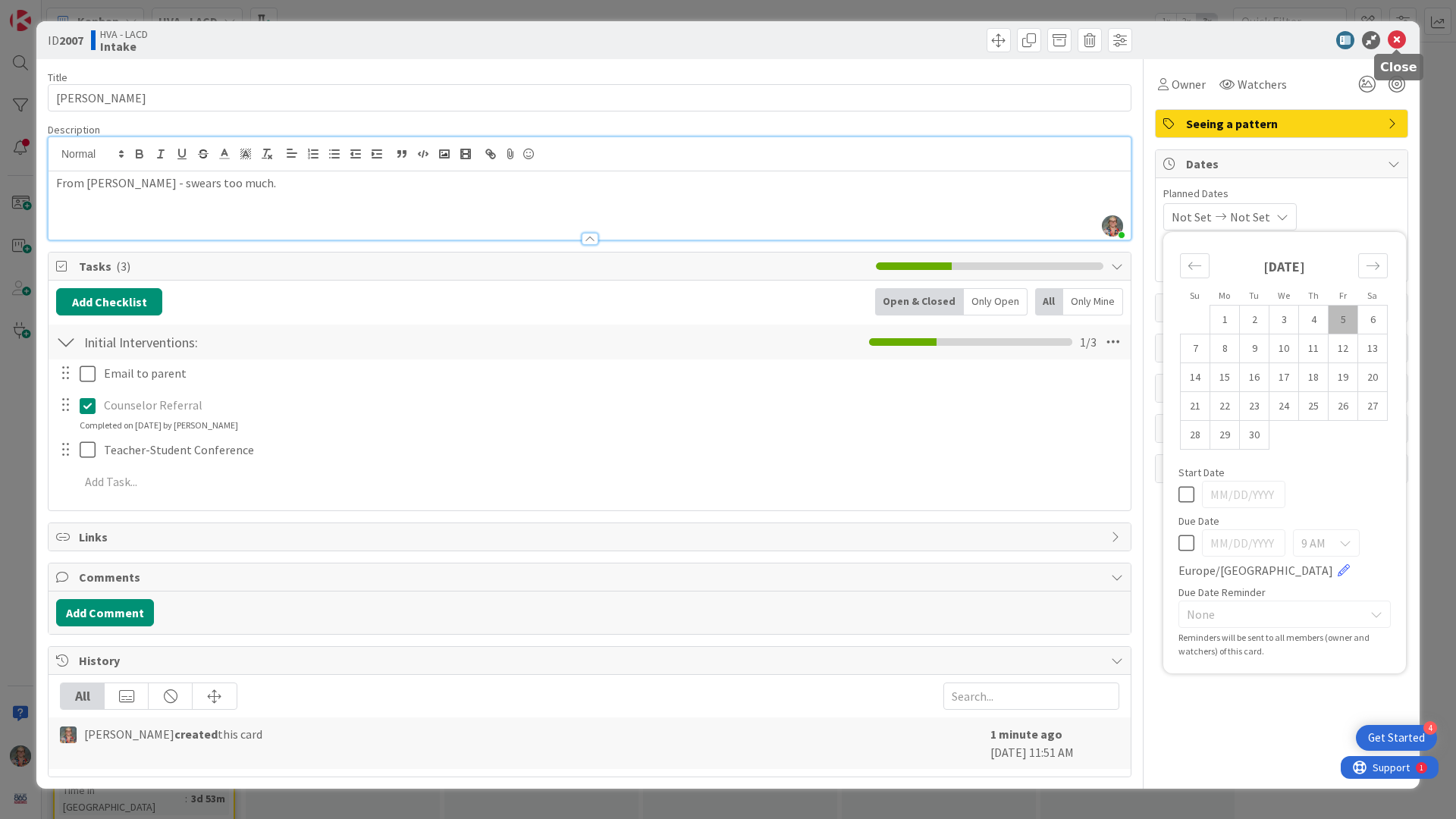
click at [977, 44] on icon at bounding box center [1397, 41] width 18 height 18
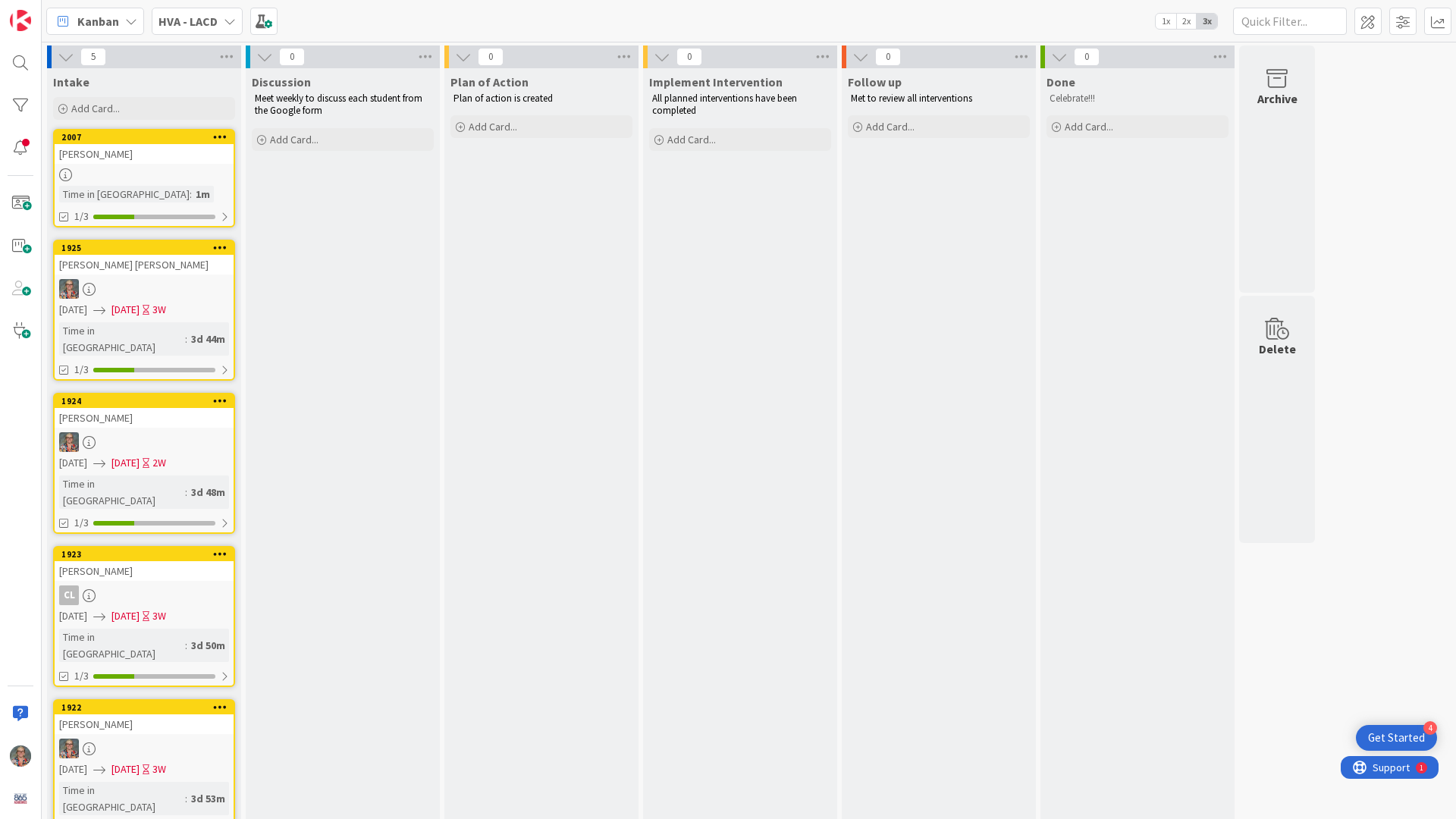
click at [220, 135] on icon at bounding box center [221, 137] width 14 height 11
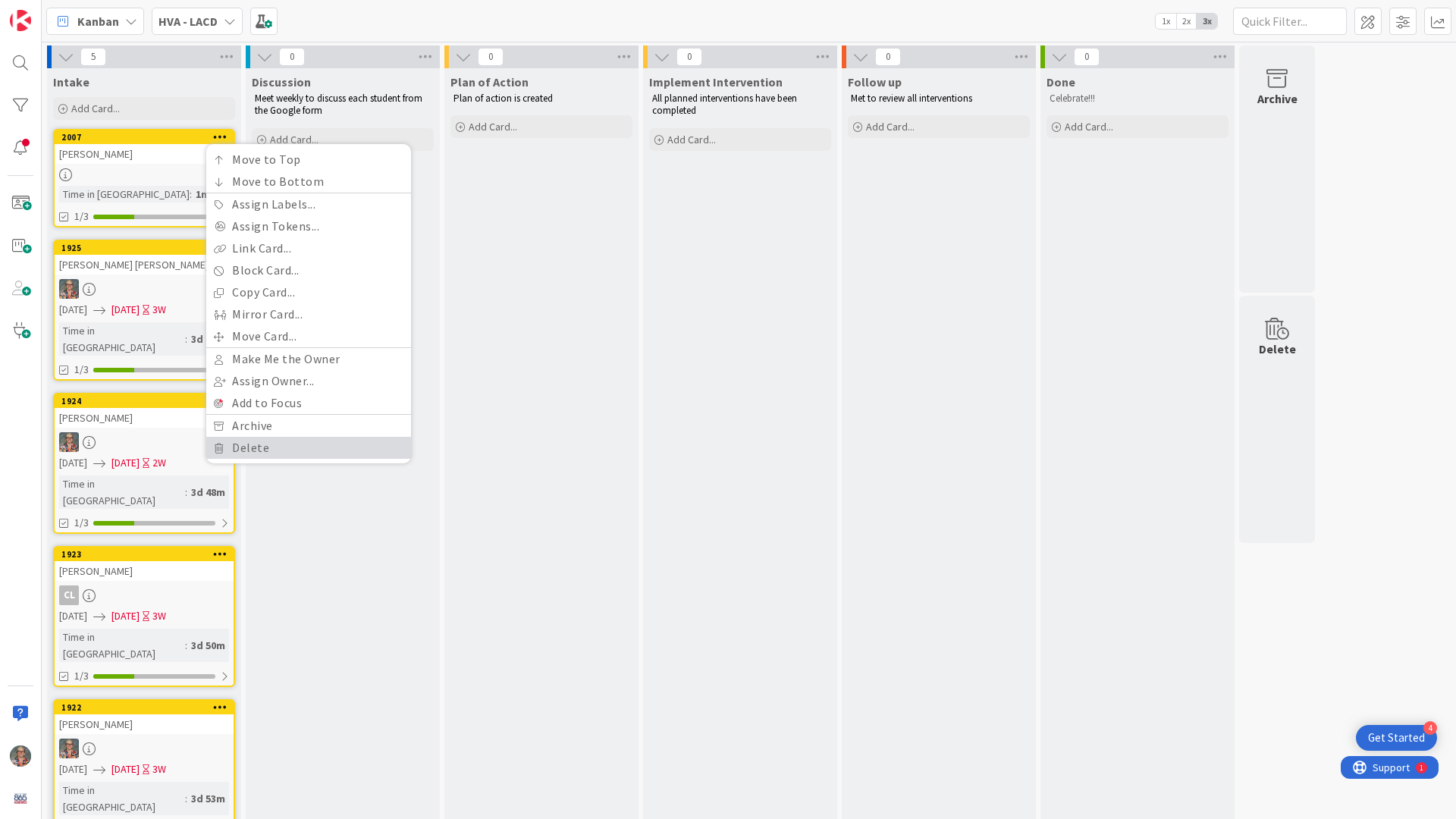
click at [259, 446] on link "Delete" at bounding box center [308, 448] width 205 height 22
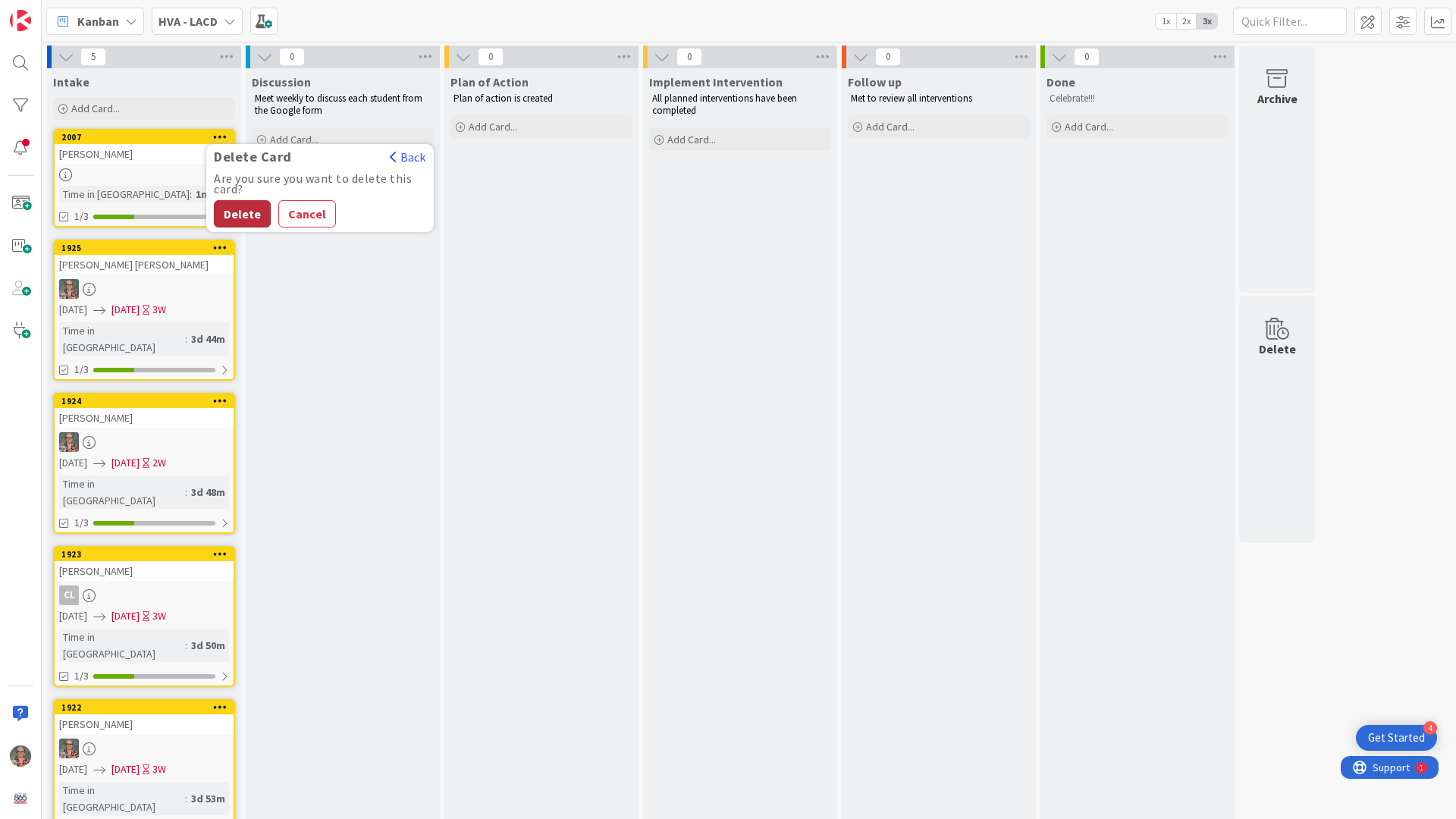
click at [251, 213] on button "Delete" at bounding box center [241, 214] width 57 height 27
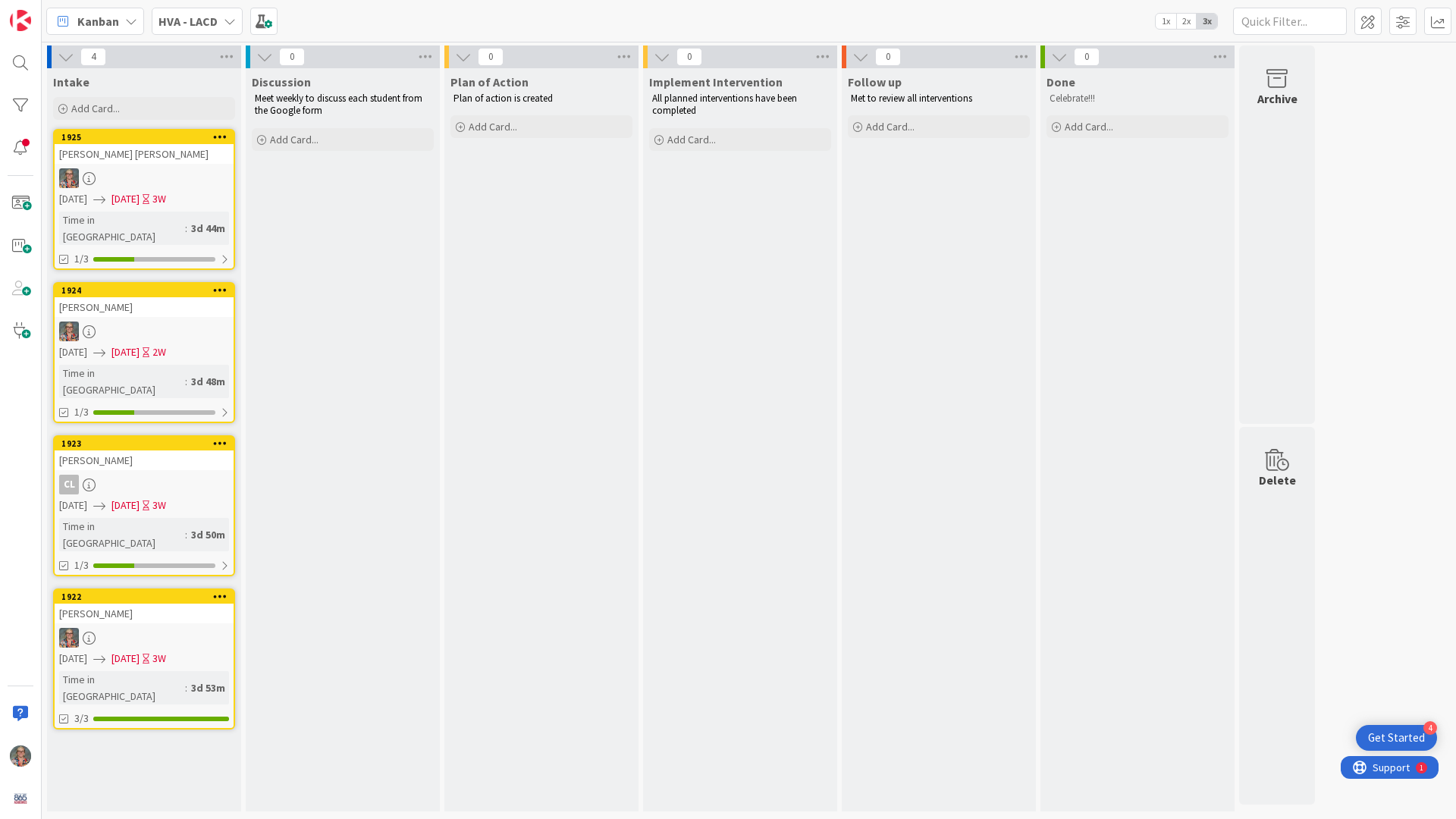
click at [225, 18] on icon at bounding box center [229, 21] width 12 height 12
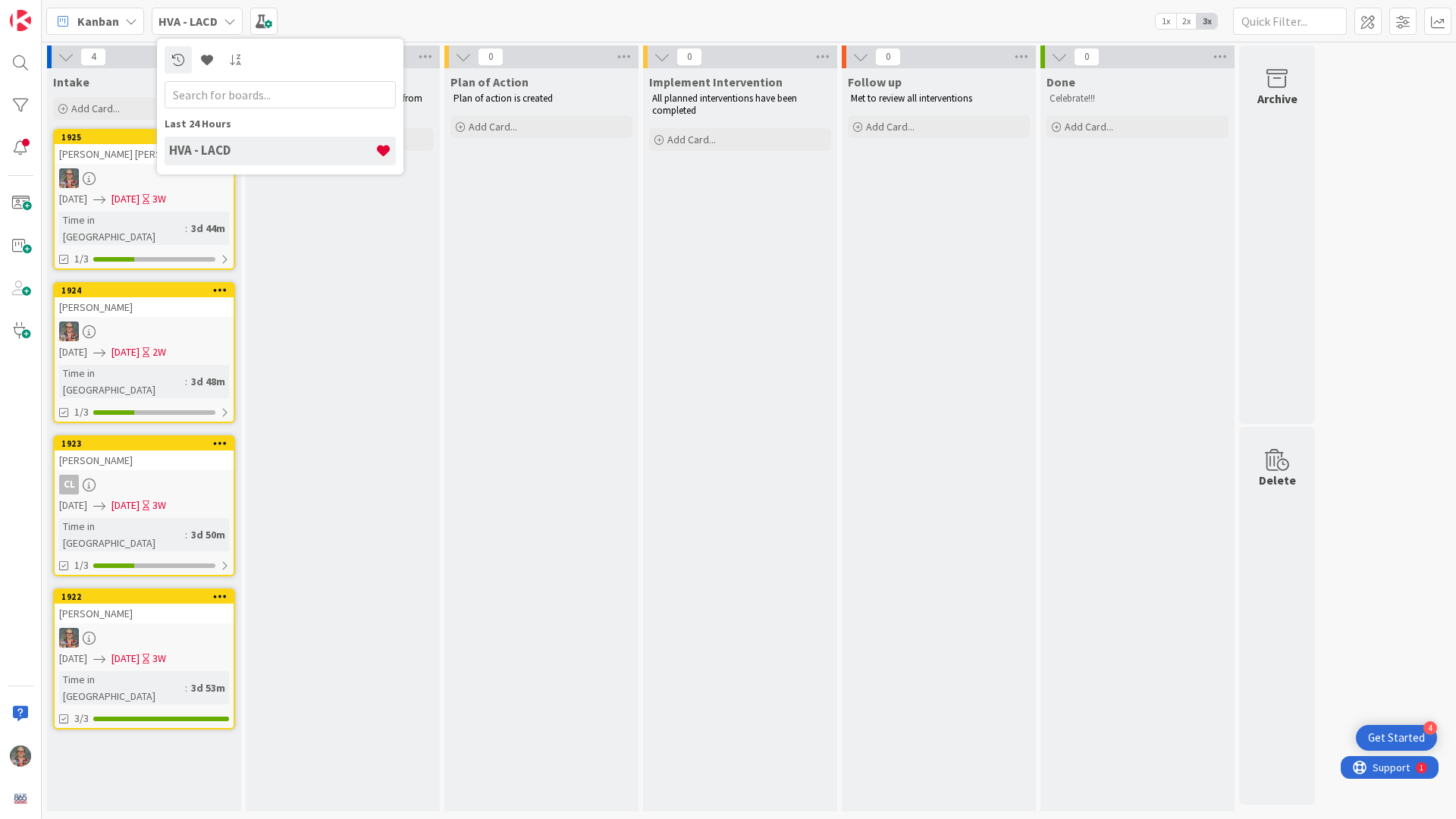
click at [392, 19] on div "Kanban HVA - LACD Last 24 Hours HVA - LACD 1x 2x 3x" at bounding box center [749, 21] width 1415 height 41
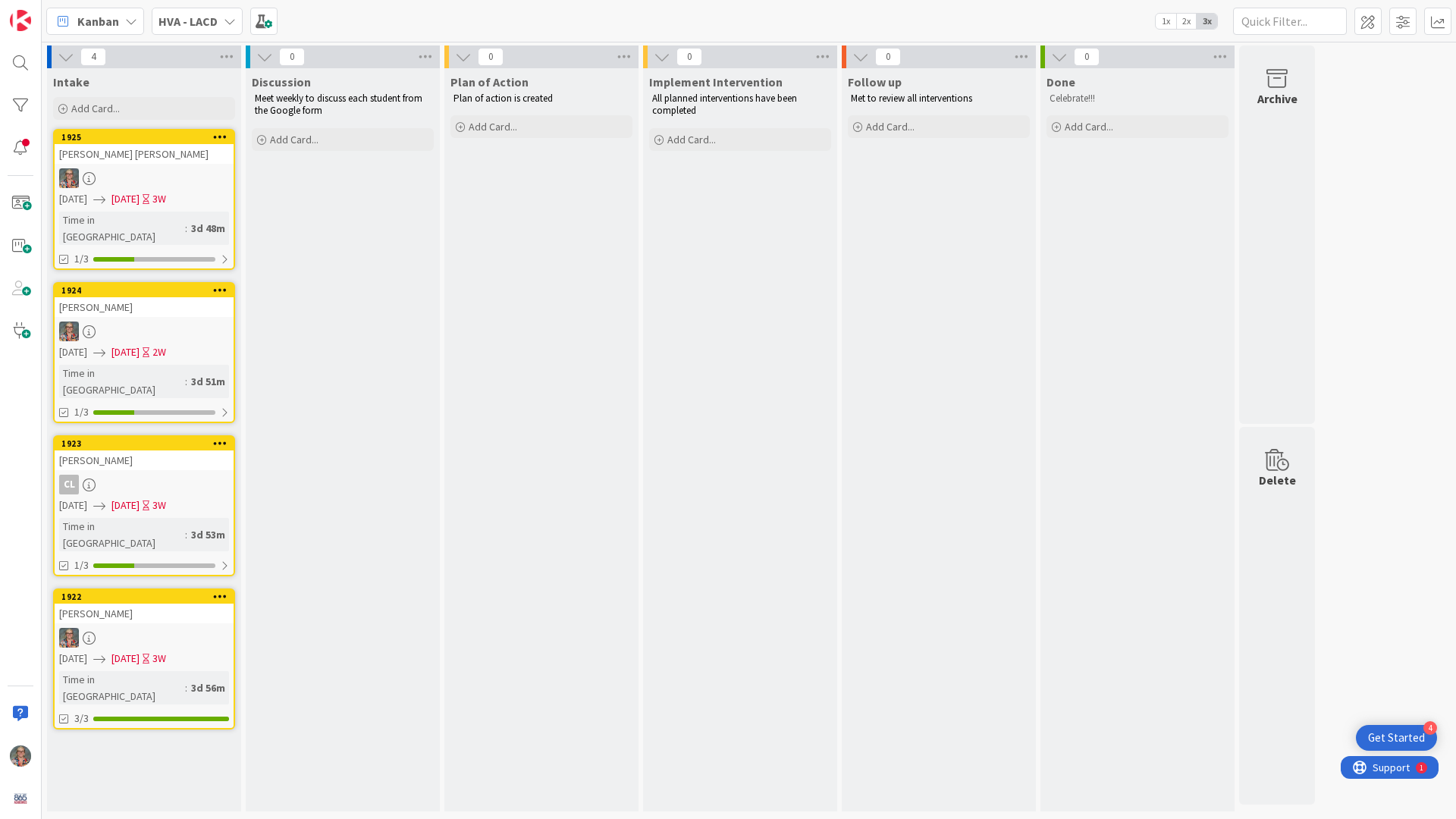
click at [228, 21] on icon at bounding box center [229, 21] width 12 height 12
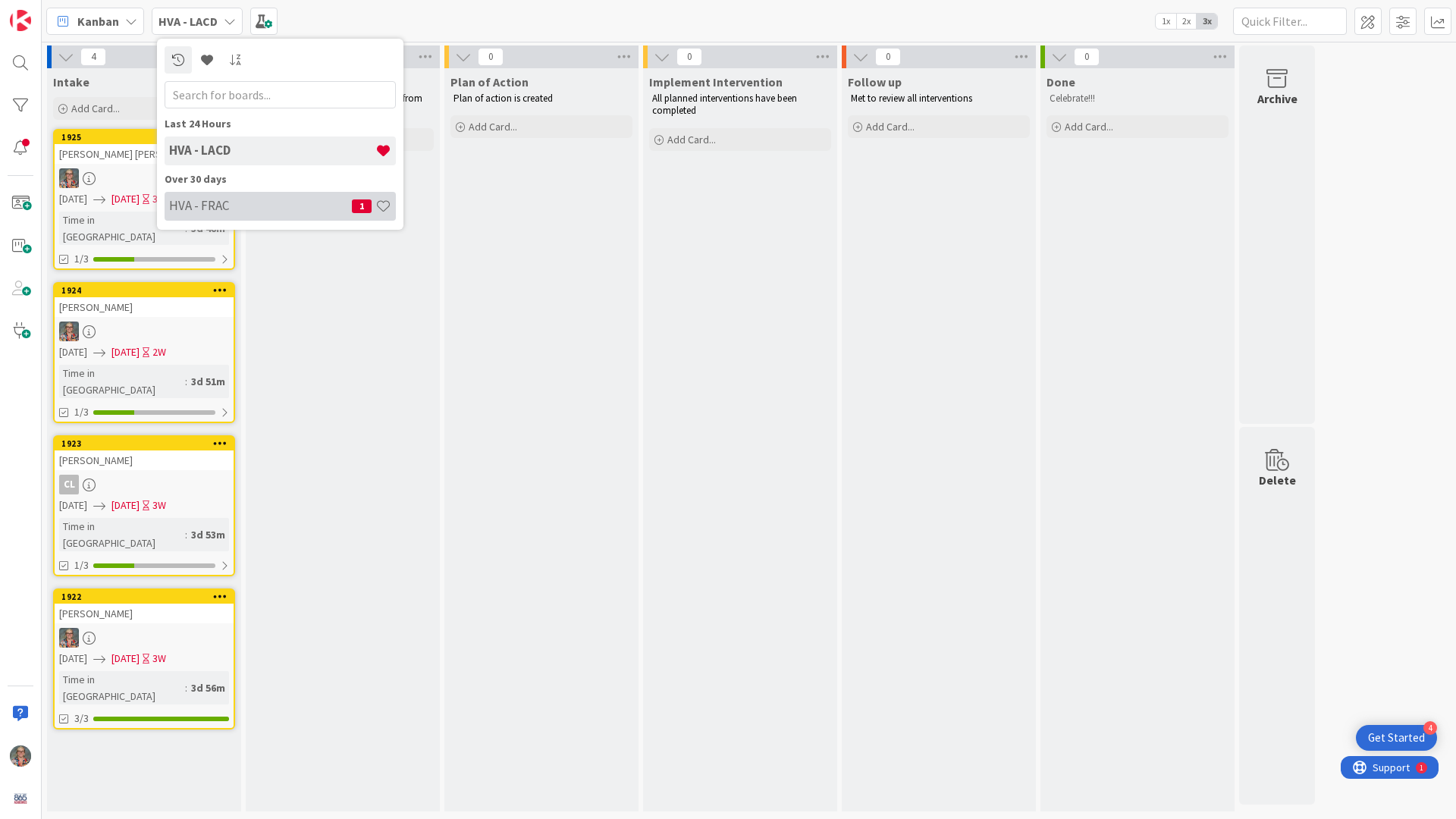
click at [210, 209] on h4 "HVA - FRAC" at bounding box center [260, 205] width 183 height 15
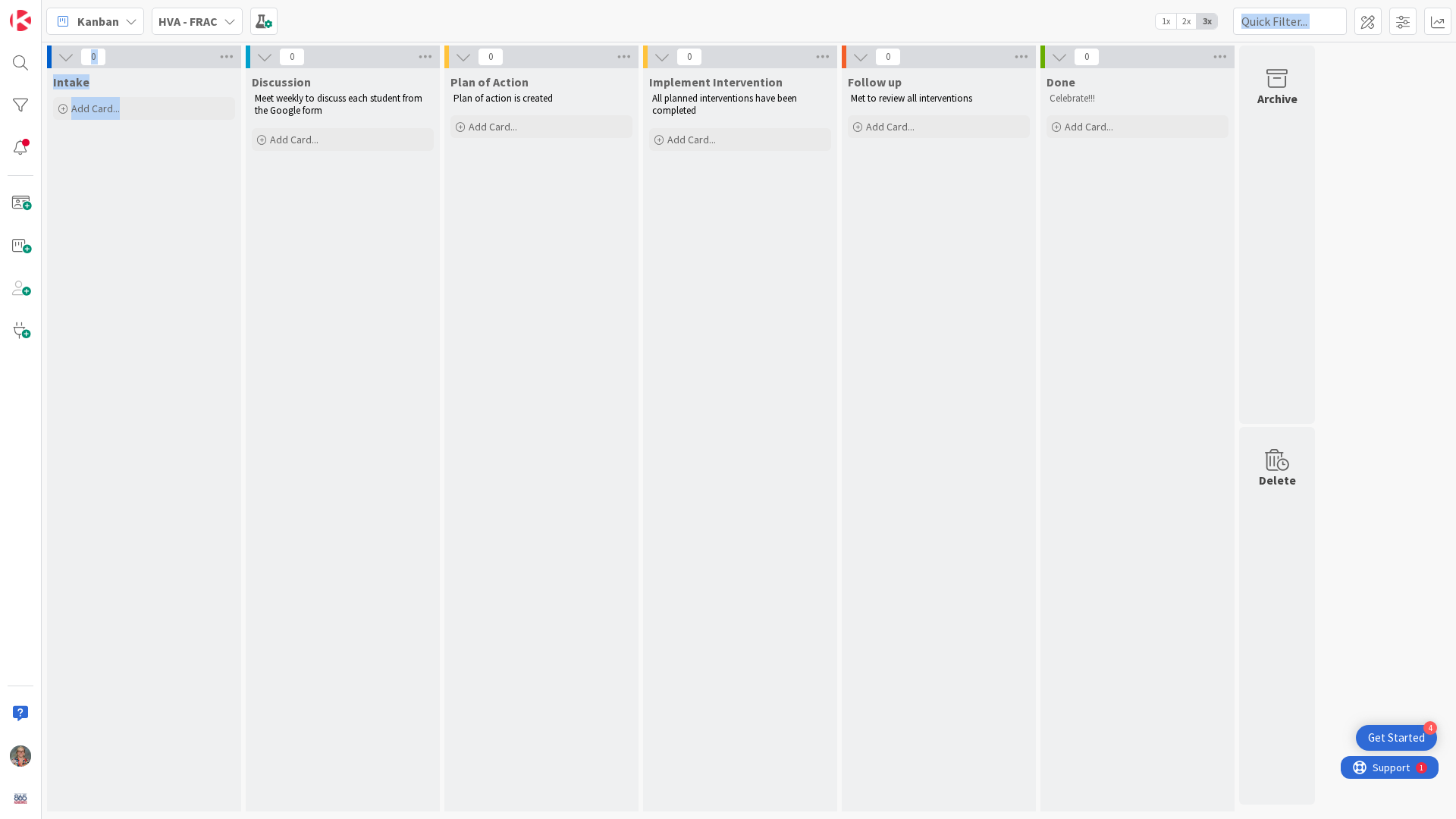
click at [228, 15] on icon at bounding box center [229, 21] width 12 height 12
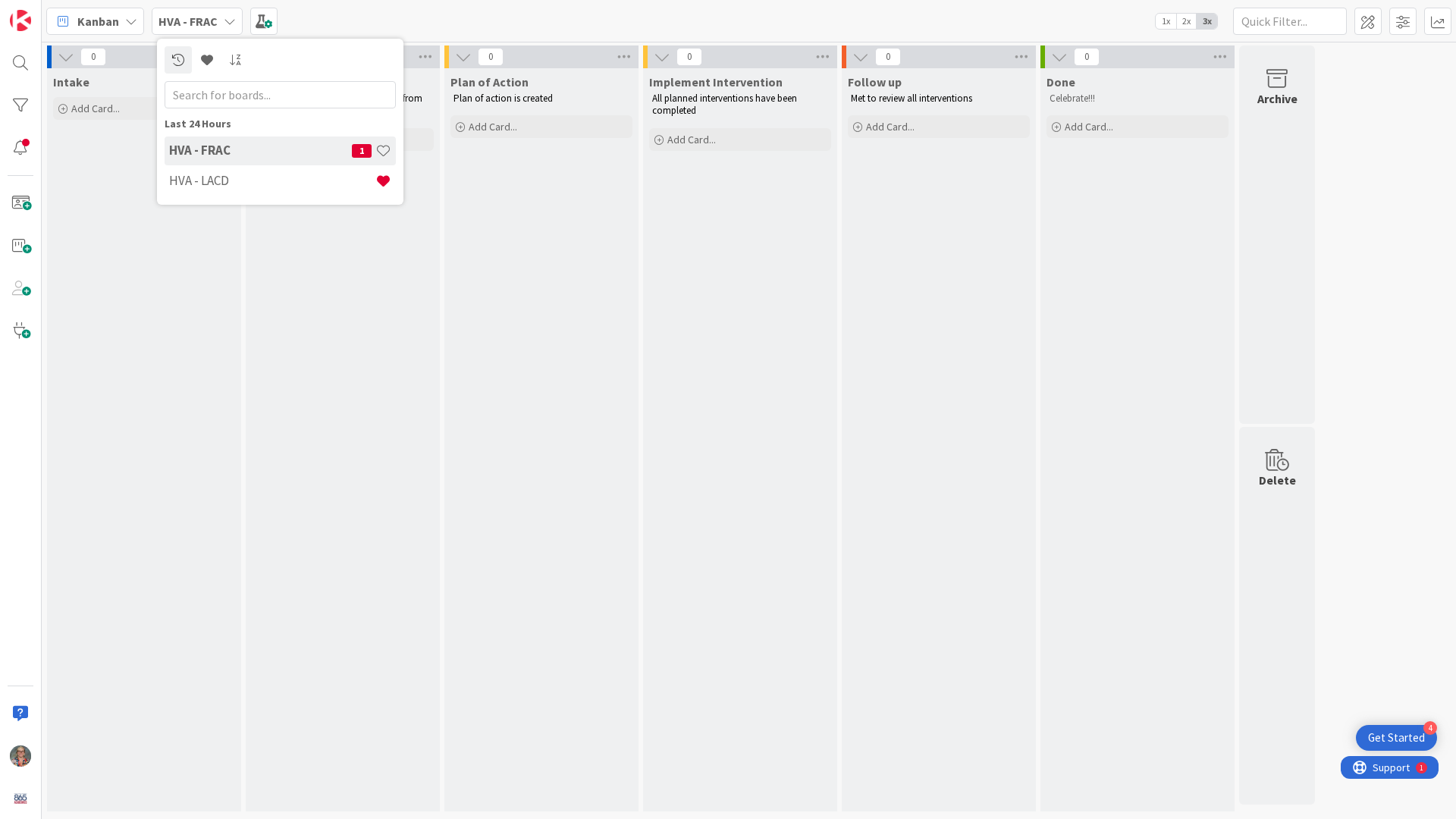
click at [228, 22] on icon at bounding box center [229, 21] width 12 height 12
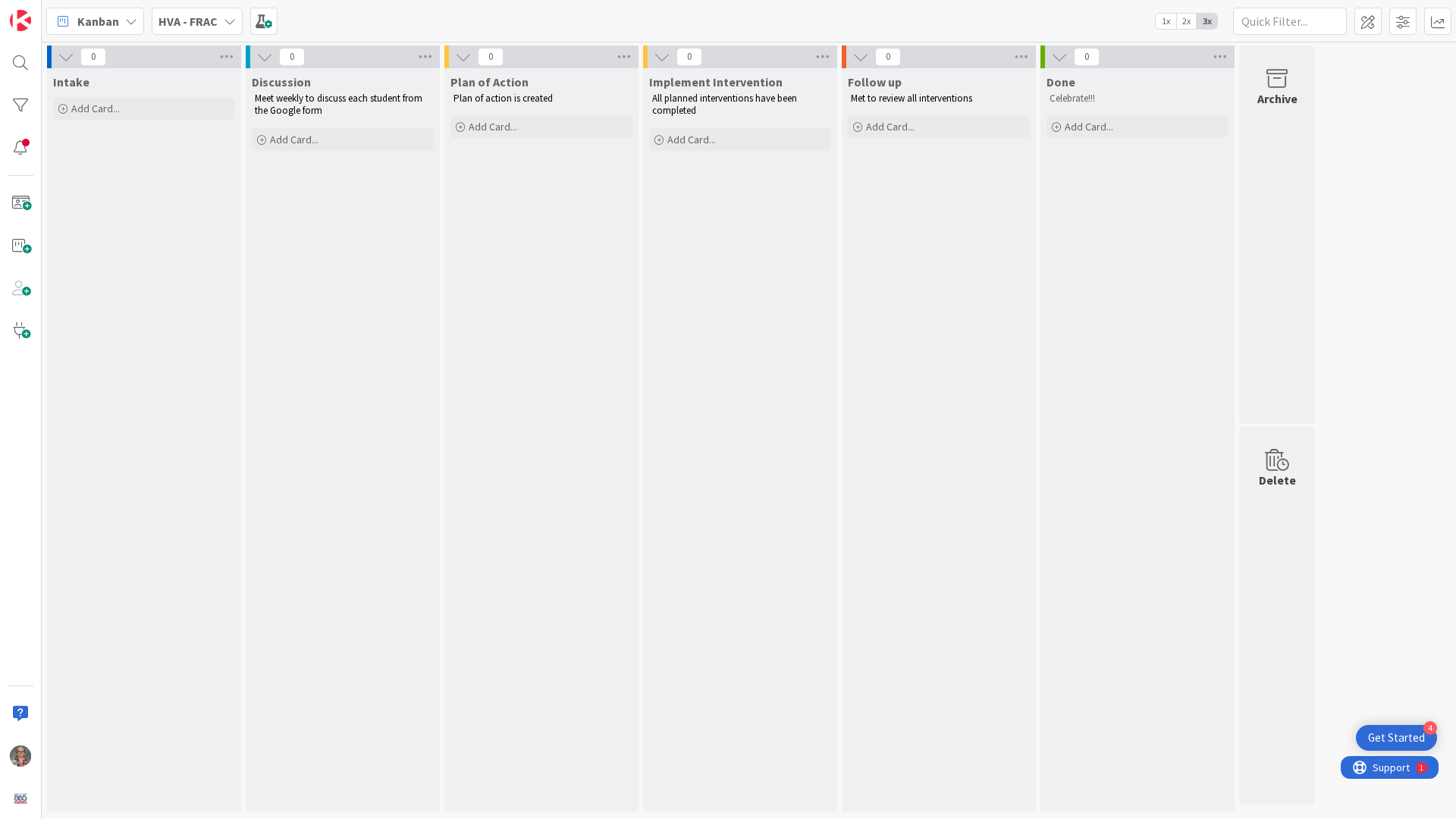
click at [228, 22] on icon at bounding box center [229, 21] width 12 height 12
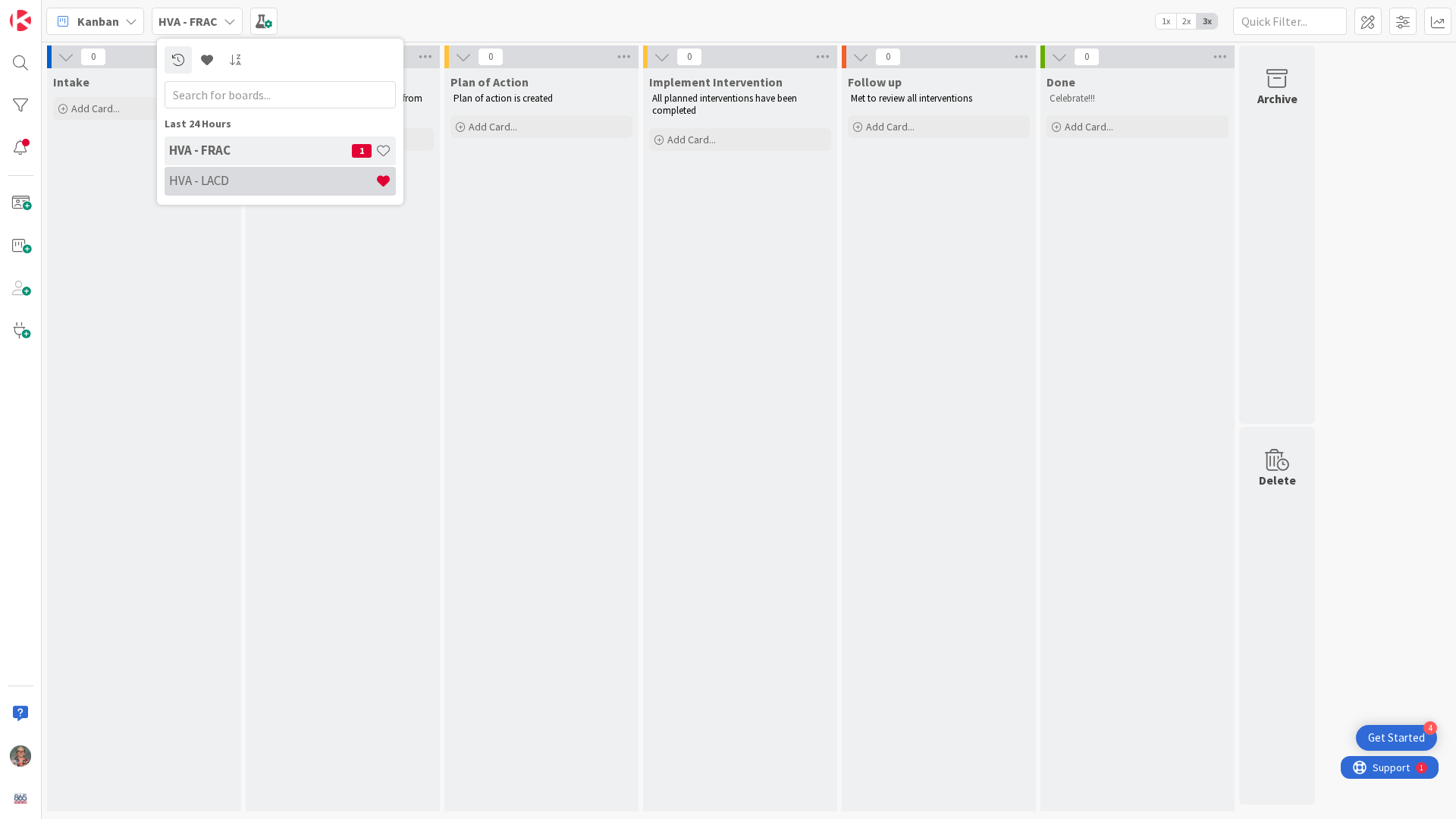
click at [201, 181] on h4 "HVA - LACD" at bounding box center [272, 180] width 206 height 15
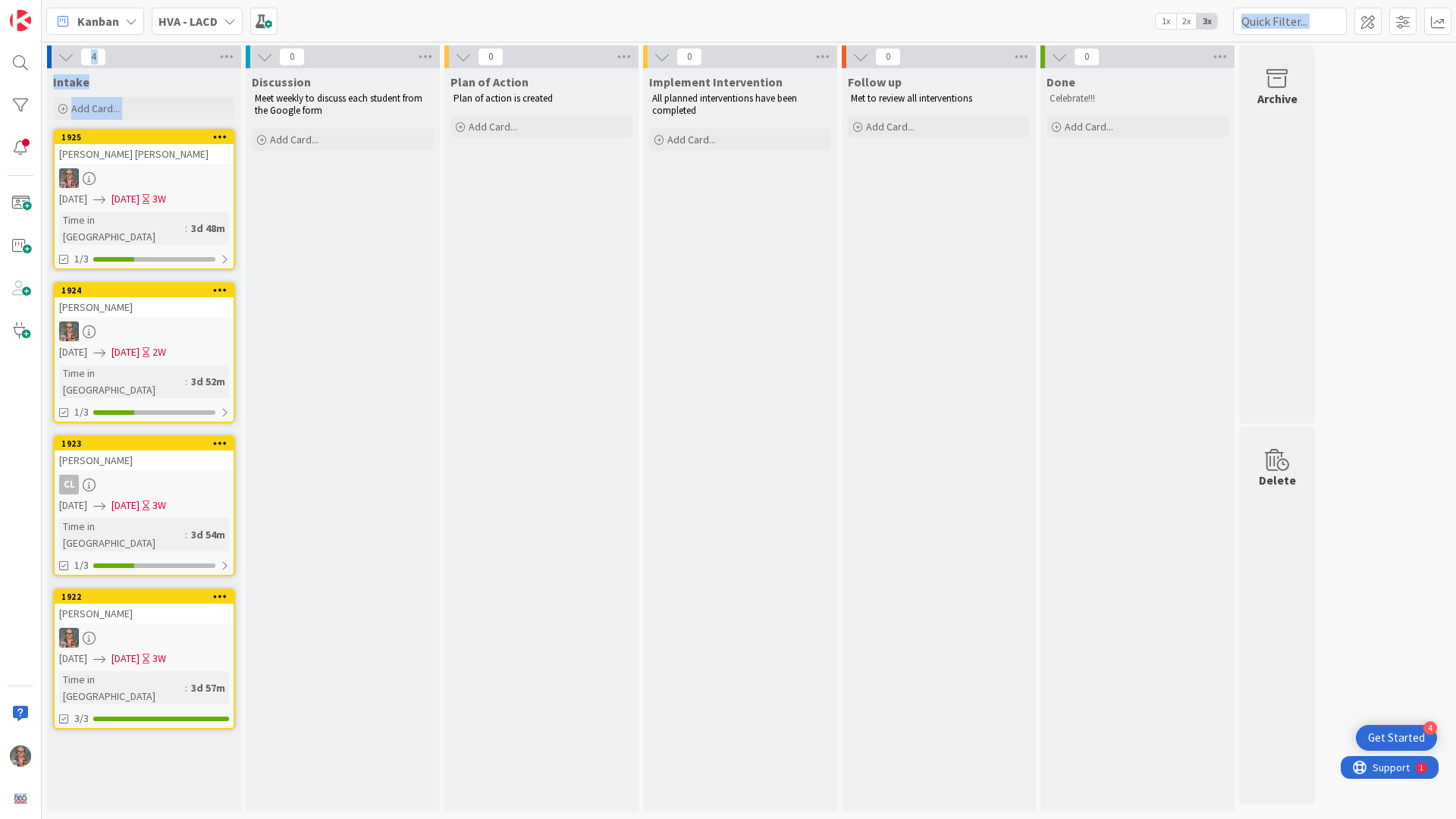
drag, startPoint x: 226, startPoint y: 15, endPoint x: 226, endPoint y: 734, distance: 719.0
click at [226, 15] on icon at bounding box center [229, 21] width 12 height 12
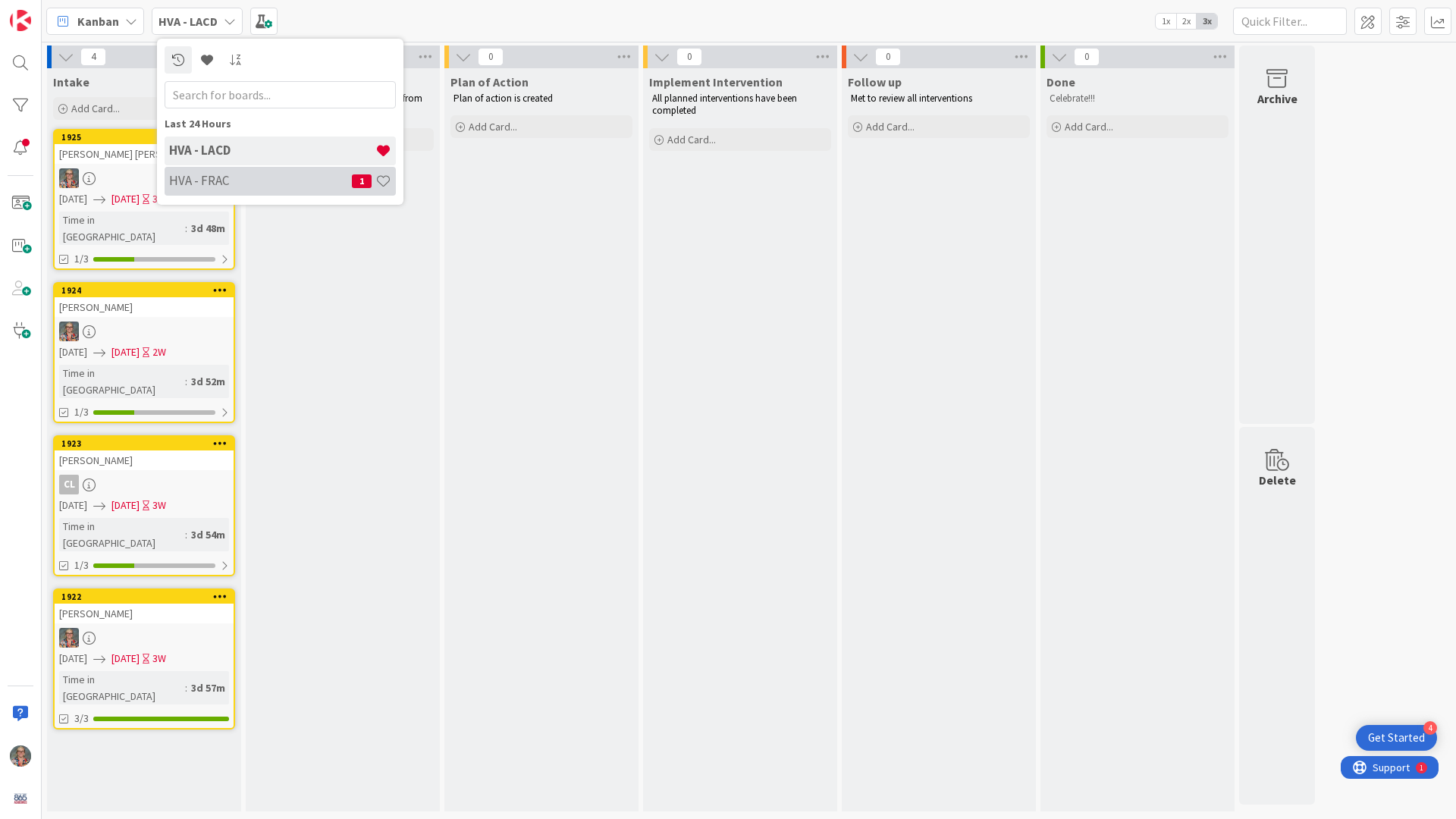
click at [214, 179] on h4 "HVA - FRAC" at bounding box center [260, 180] width 183 height 15
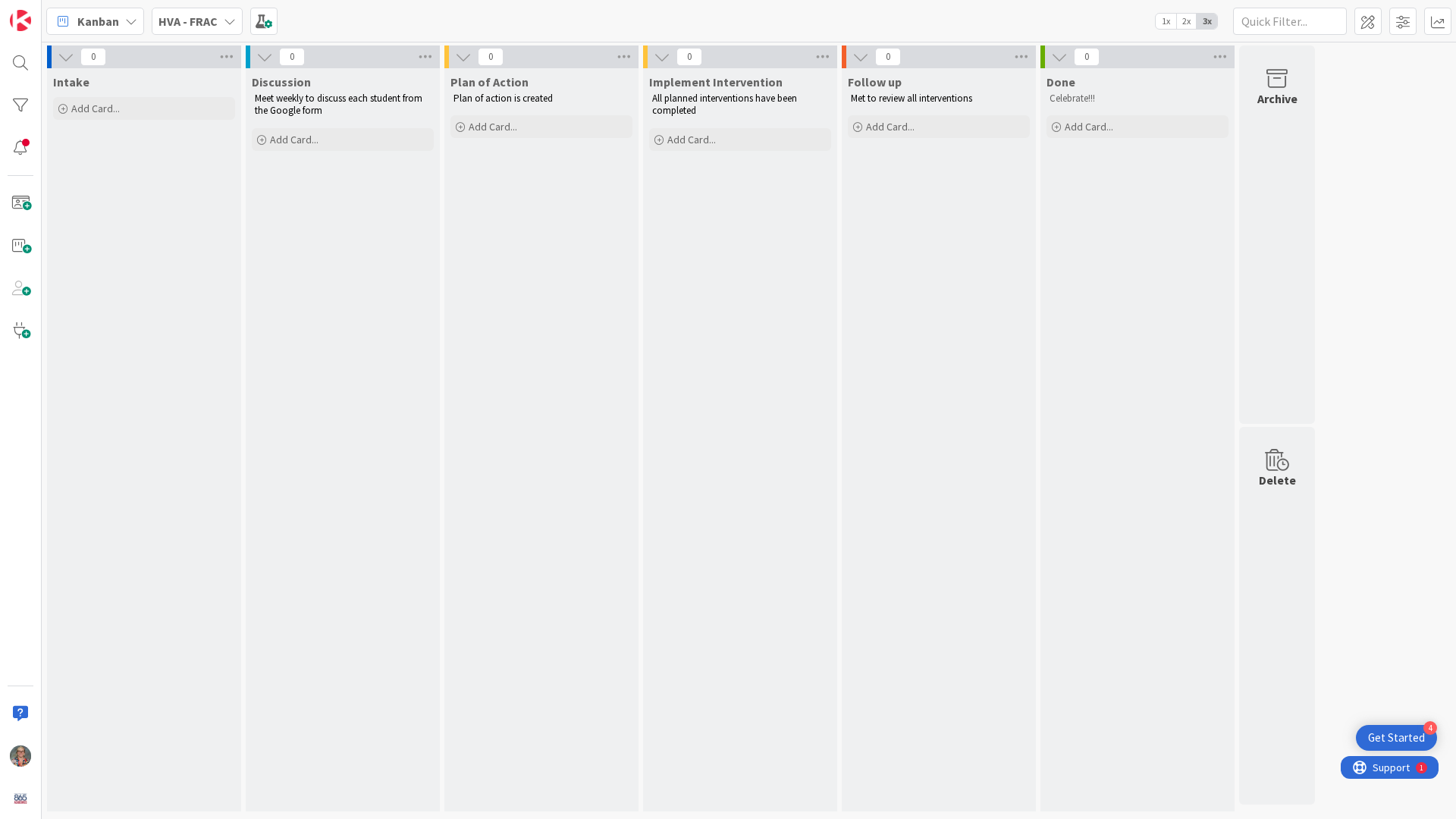
click at [227, 22] on icon at bounding box center [229, 21] width 12 height 12
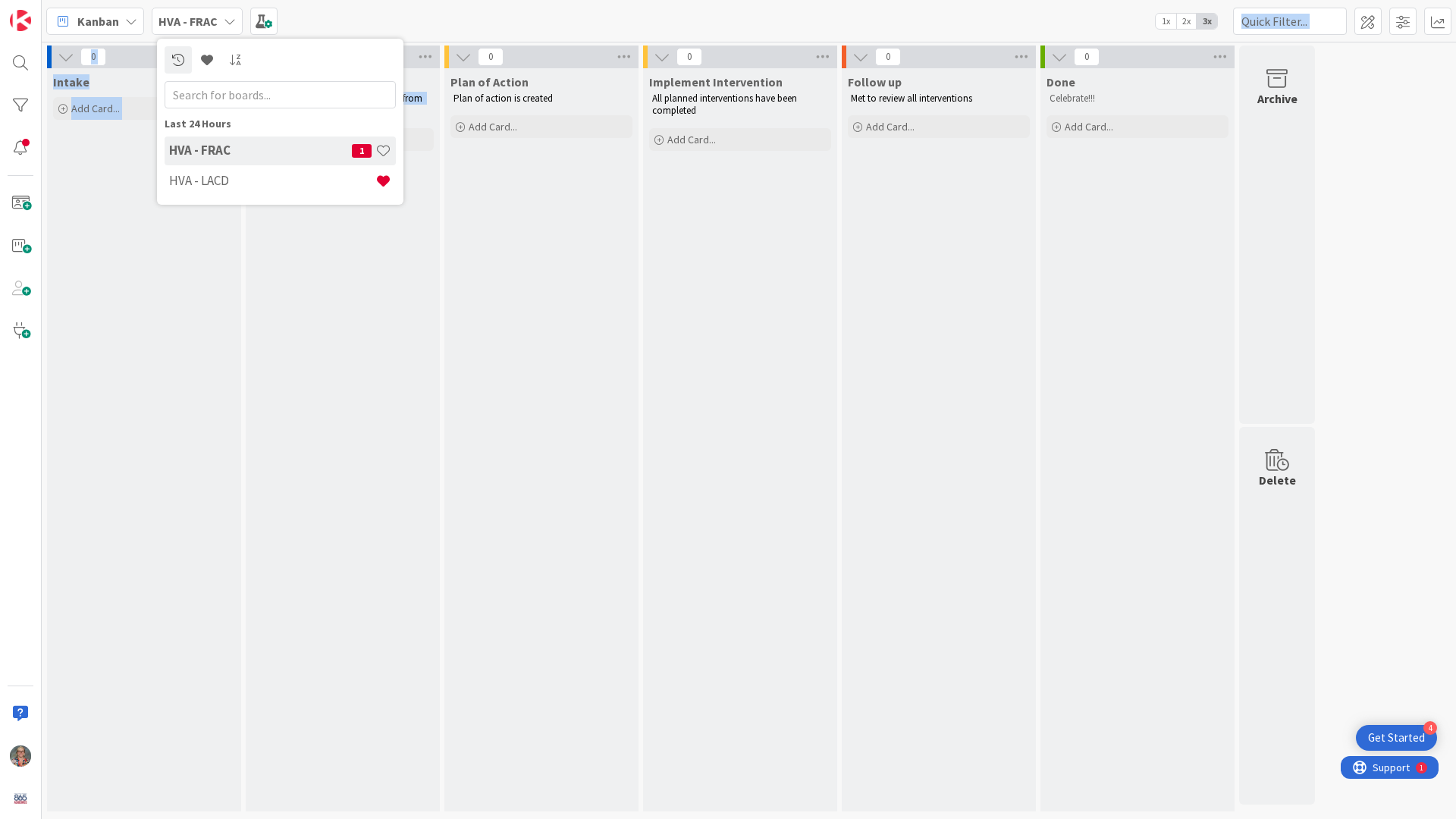
drag, startPoint x: 351, startPoint y: 10, endPoint x: 351, endPoint y: 729, distance: 719.0
click at [351, 10] on div "Kanban HVA - FRAC Last 24 Hours HVA - FRAC 1 HVA - LACD 1x 2x 3x" at bounding box center [749, 21] width 1415 height 41
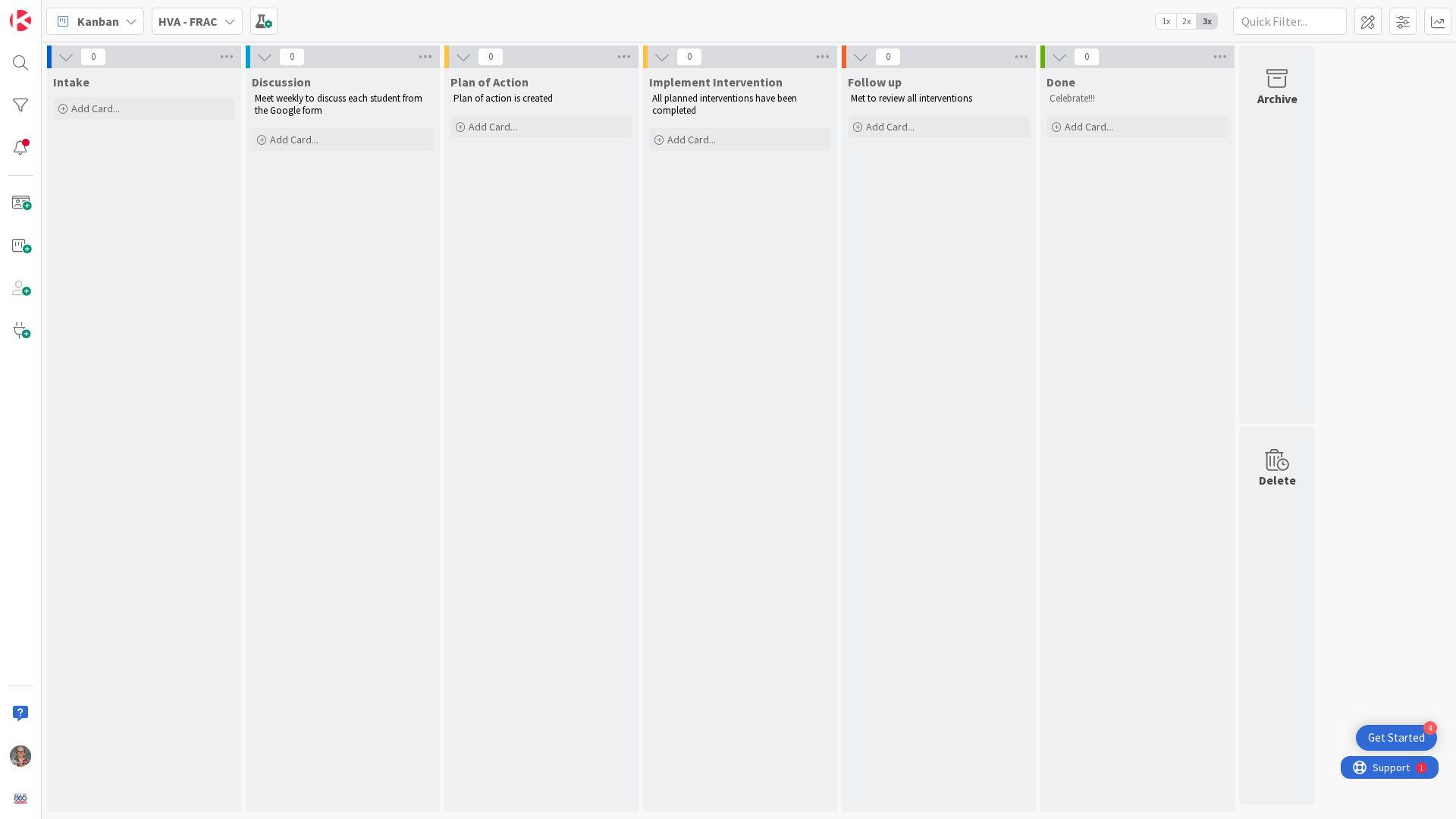
click at [351, 10] on div "Kanban HVA - FRAC 1x 2x 3x" at bounding box center [749, 21] width 1415 height 41
click at [228, 22] on icon at bounding box center [229, 21] width 12 height 12
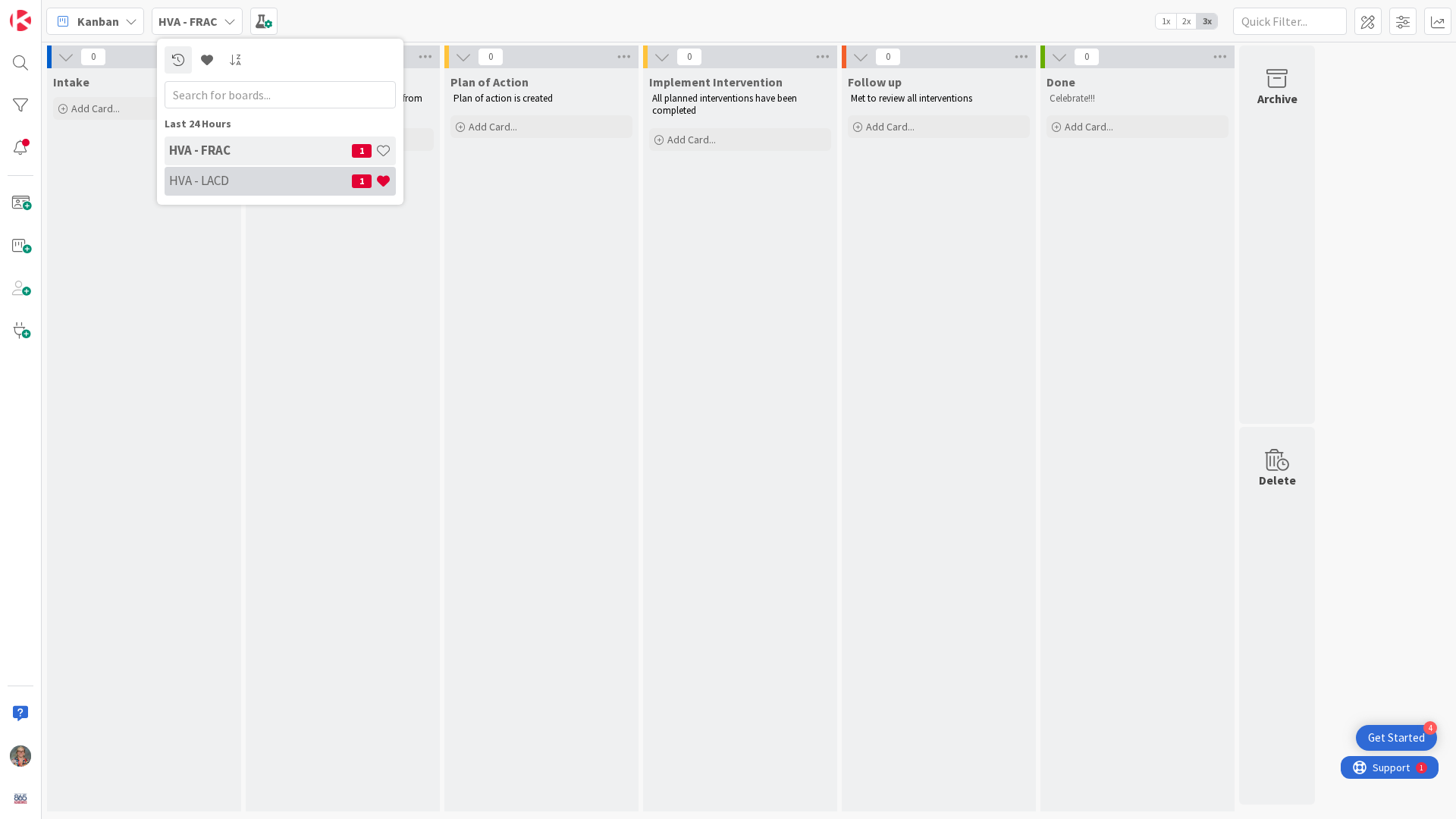
click at [218, 180] on h4 "HVA - LACD" at bounding box center [260, 180] width 183 height 15
